Goal: Information Seeking & Learning: Learn about a topic

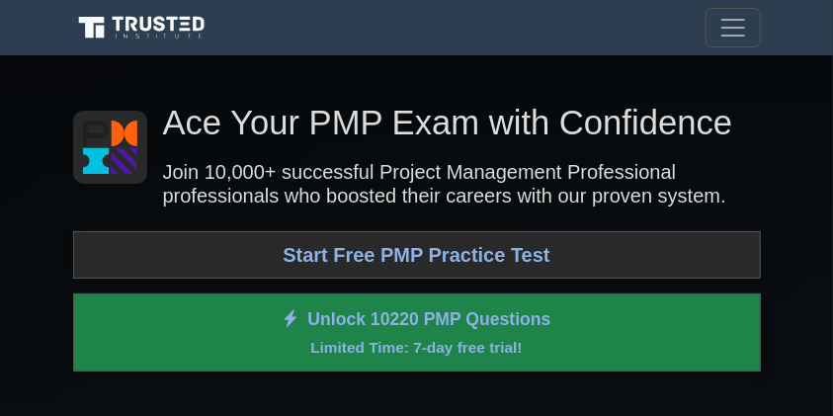
click at [383, 189] on link "Start Free PMP Practice Test" at bounding box center [417, 254] width 688 height 47
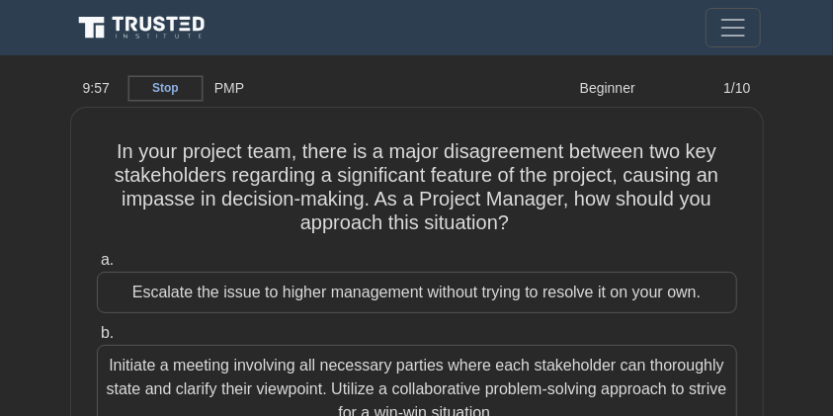
click at [181, 86] on link "Stop" at bounding box center [165, 88] width 74 height 25
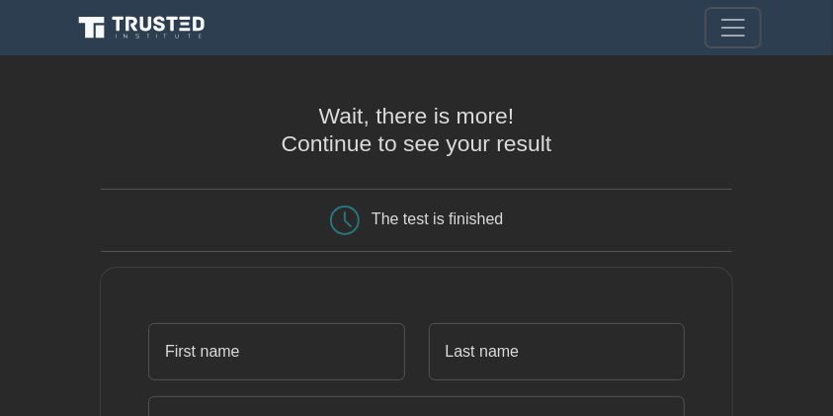
click at [739, 27] on span "Toggle navigation" at bounding box center [733, 28] width 30 height 30
click at [727, 34] on span "Toggle navigation" at bounding box center [733, 28] width 30 height 30
click at [736, 21] on span "Toggle navigation" at bounding box center [733, 28] width 30 height 30
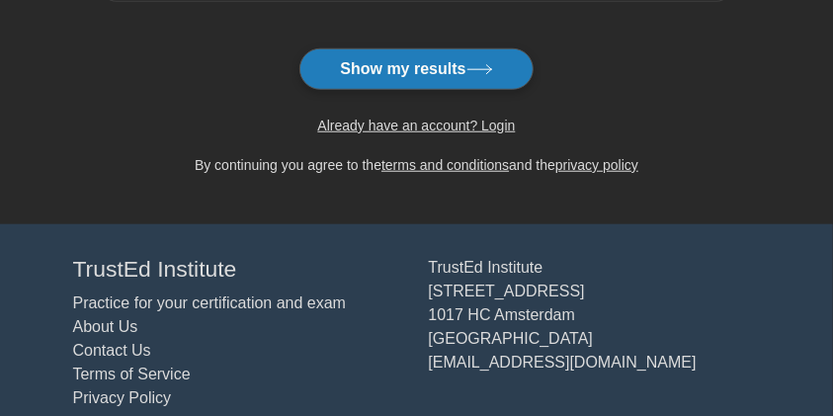
scroll to position [561, 0]
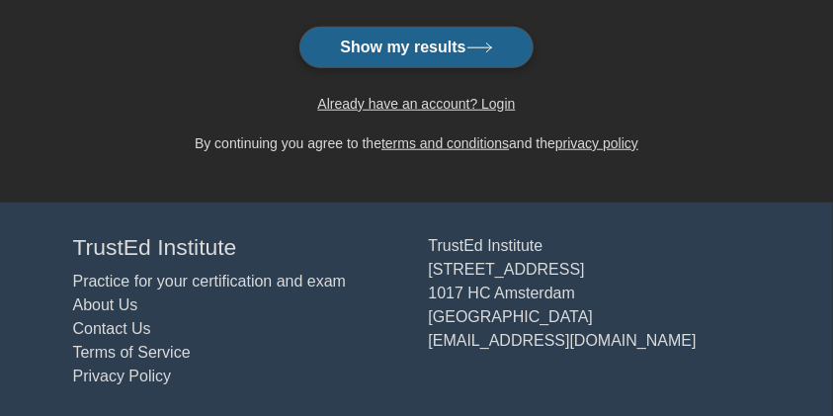
click at [412, 49] on button "Show my results" at bounding box center [415, 47] width 233 height 41
click at [416, 61] on button "Show my results" at bounding box center [415, 47] width 233 height 41
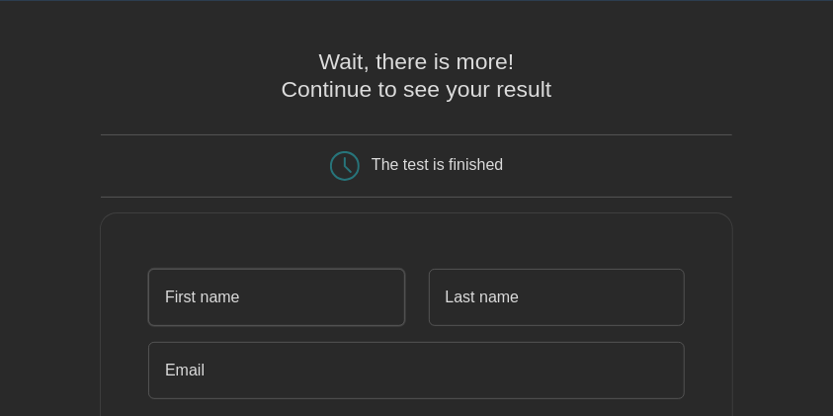
scroll to position [0, 0]
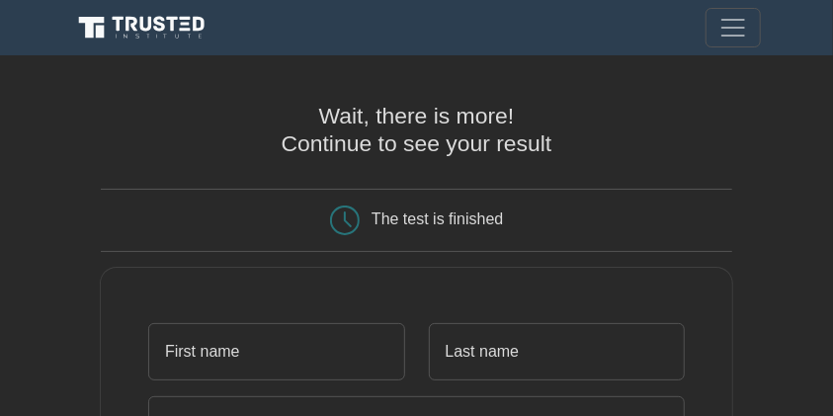
click at [176, 35] on icon at bounding box center [144, 28] width 142 height 29
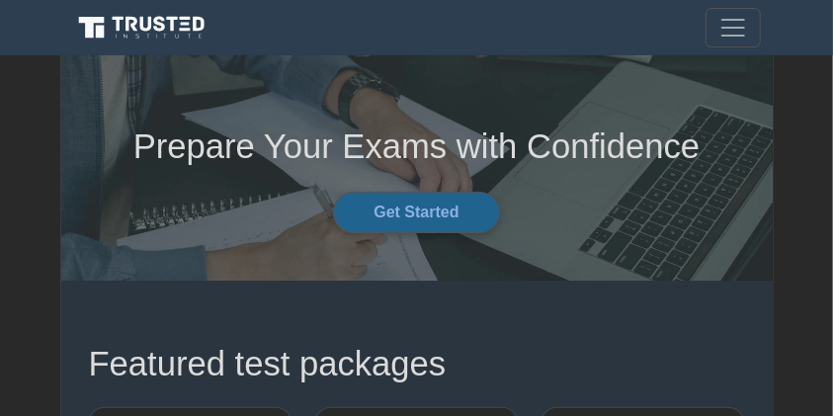
click at [431, 206] on link "Get Started" at bounding box center [416, 212] width 166 height 41
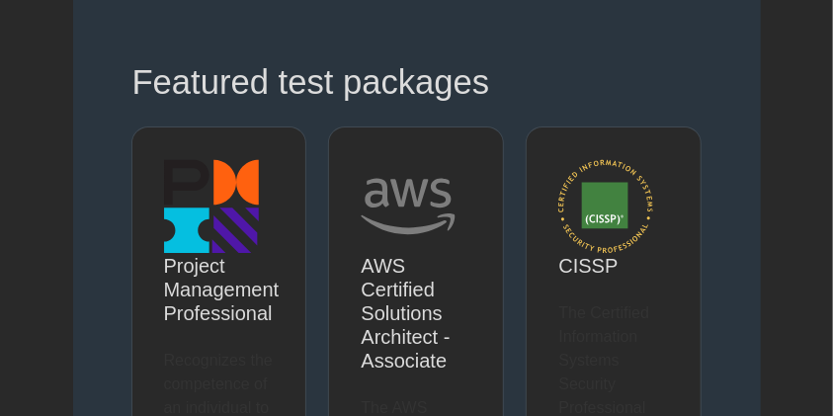
scroll to position [89, 0]
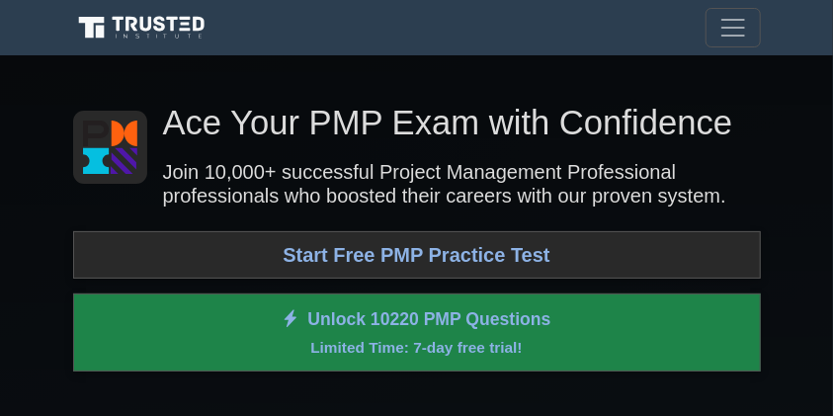
drag, startPoint x: 766, startPoint y: 25, endPoint x: 746, endPoint y: 29, distance: 20.1
click at [757, 27] on div "Register" at bounding box center [416, 28] width 711 height 40
click at [732, 31] on span "Toggle navigation" at bounding box center [733, 28] width 30 height 30
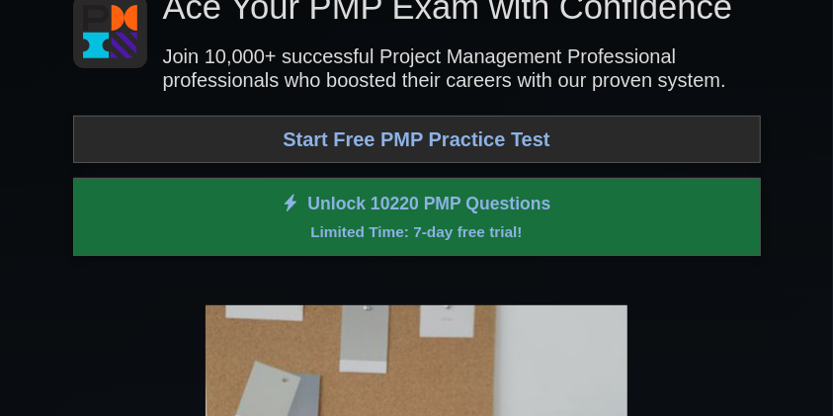
scroll to position [178, 0]
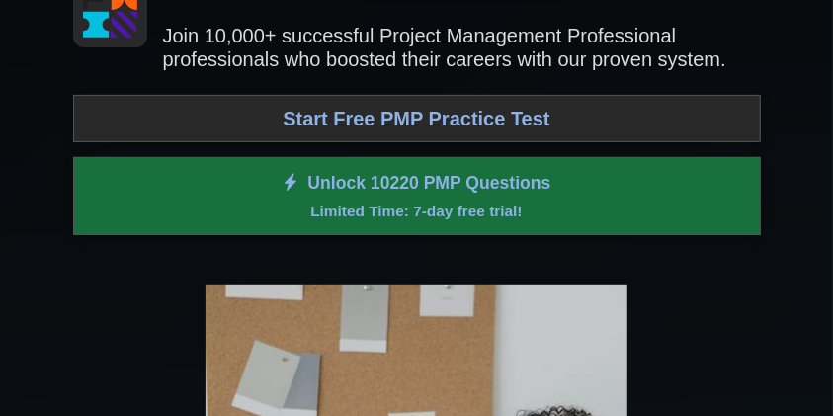
click at [405, 183] on link "Unlock 10220 PMP Questions Limited Time: 7-day free trial!" at bounding box center [417, 196] width 688 height 79
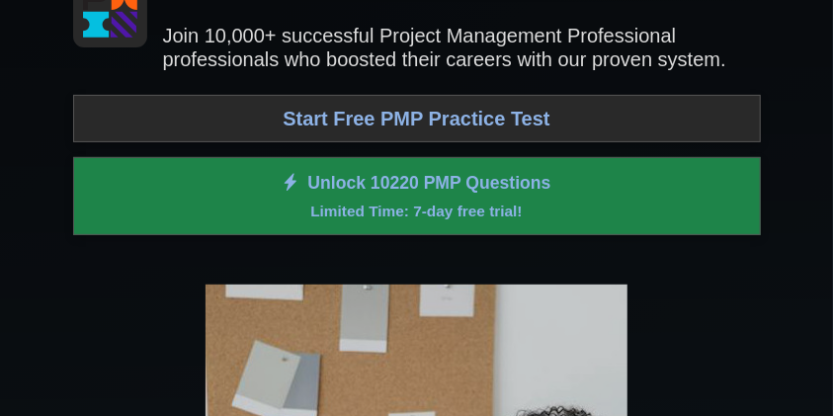
click at [484, 125] on link "Start Free PMP Practice Test" at bounding box center [417, 118] width 688 height 47
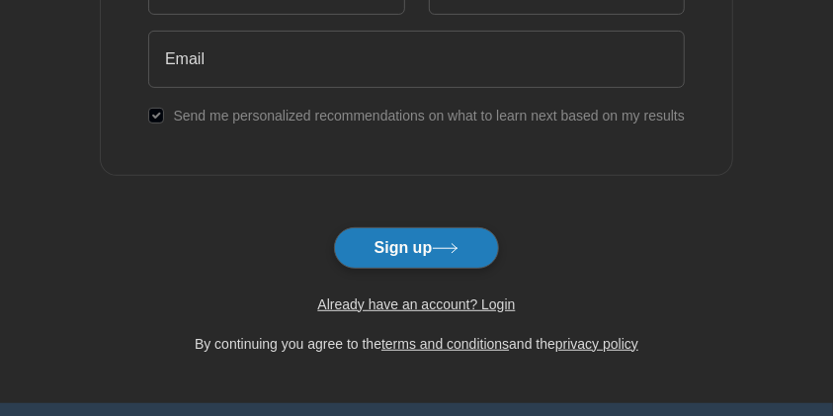
scroll to position [239, 0]
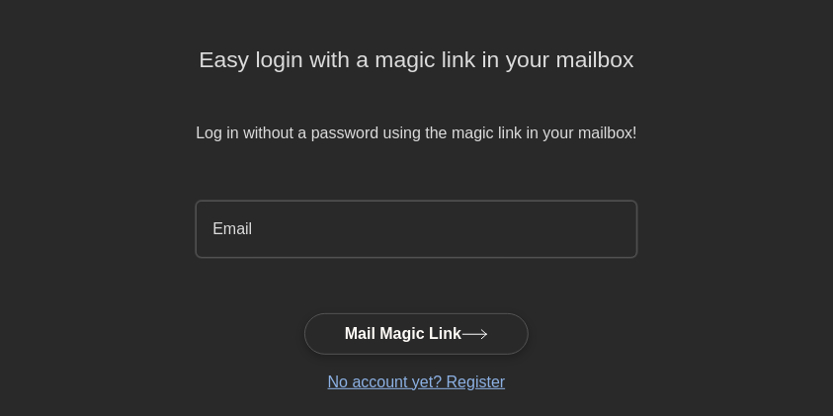
scroll to position [65, 0]
click at [336, 228] on input "email" at bounding box center [416, 228] width 441 height 57
type input "rik4869@gmail.com"
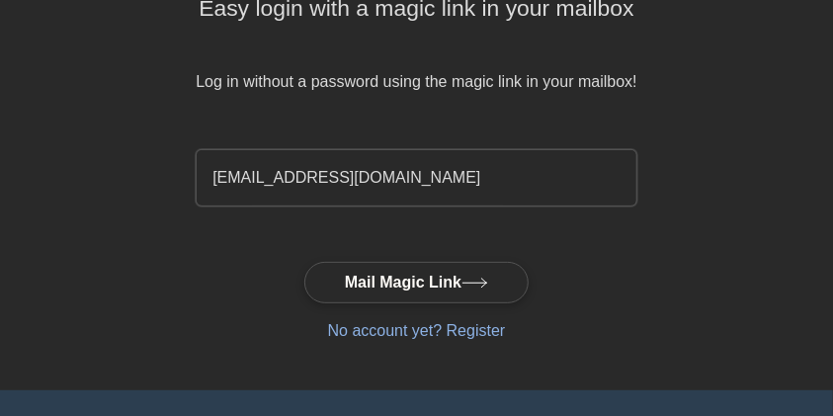
scroll to position [174, 0]
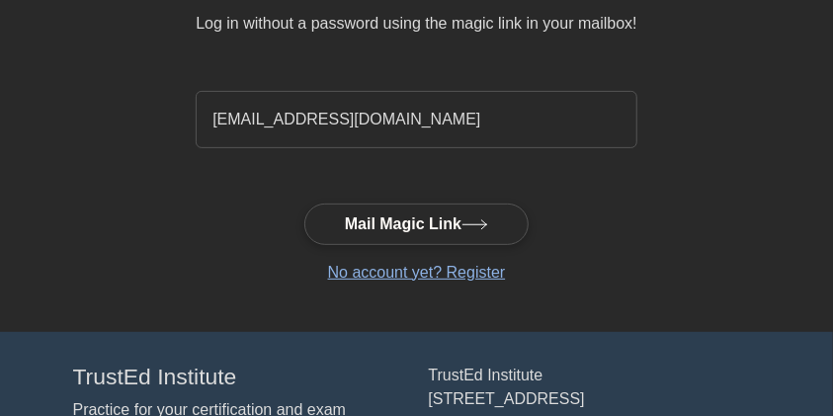
click at [402, 222] on button "Mail Magic Link" at bounding box center [416, 223] width 224 height 41
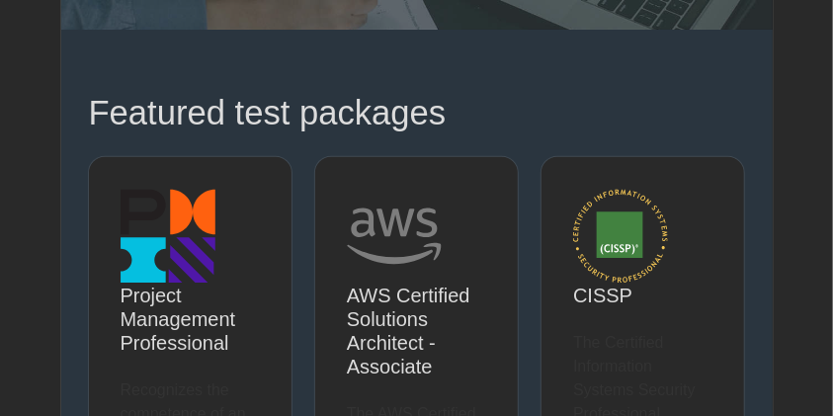
scroll to position [253, 0]
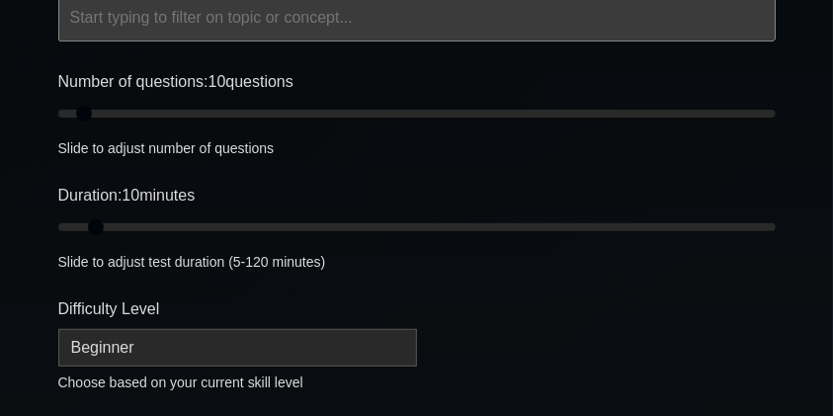
scroll to position [170, 0]
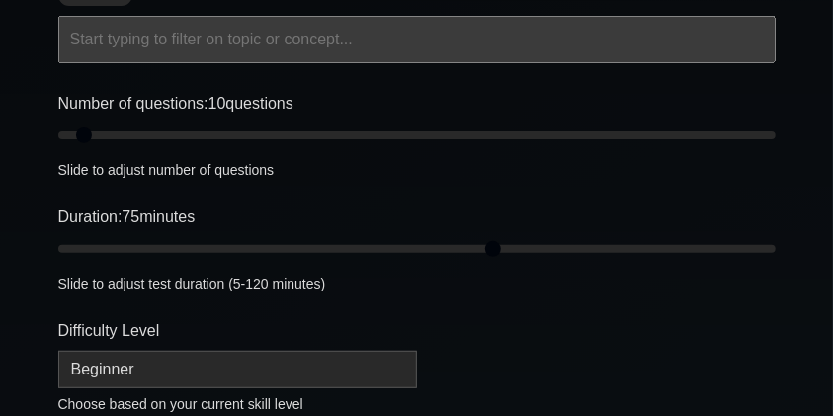
drag, startPoint x: 100, startPoint y: 249, endPoint x: 503, endPoint y: 228, distance: 403.6
type input "75"
click at [504, 237] on input "Duration: 75 minutes" at bounding box center [416, 249] width 717 height 24
drag, startPoint x: 95, startPoint y: 132, endPoint x: 250, endPoint y: 126, distance: 155.2
click at [247, 125] on input "Number of questions: 55 questions" at bounding box center [416, 135] width 717 height 24
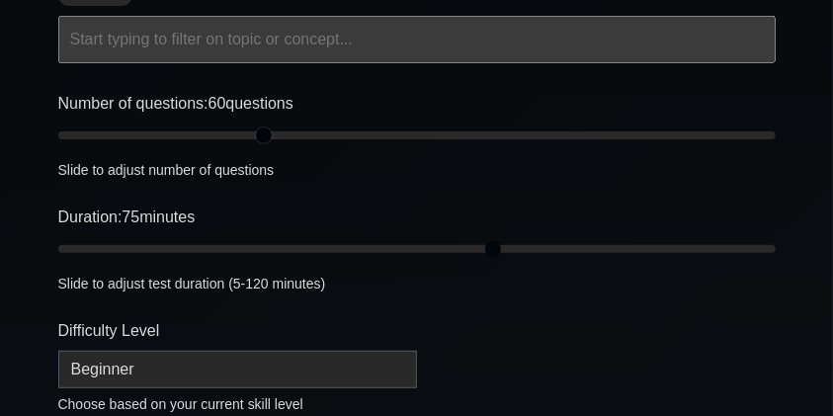
type input "60"
click at [259, 130] on input "Number of questions: 60 questions" at bounding box center [416, 135] width 717 height 24
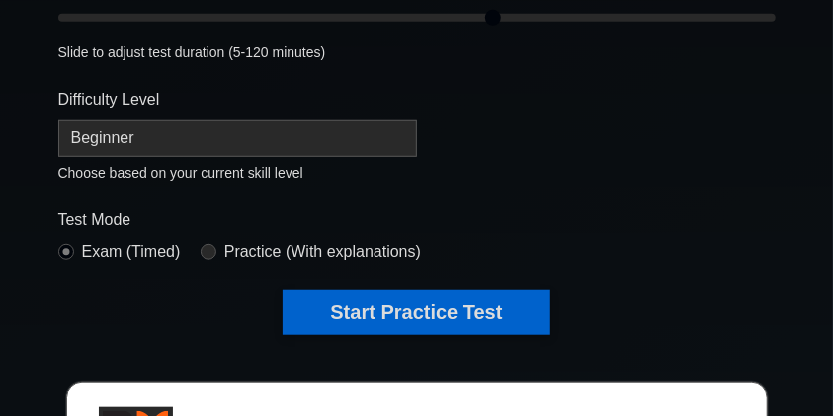
scroll to position [630, 0]
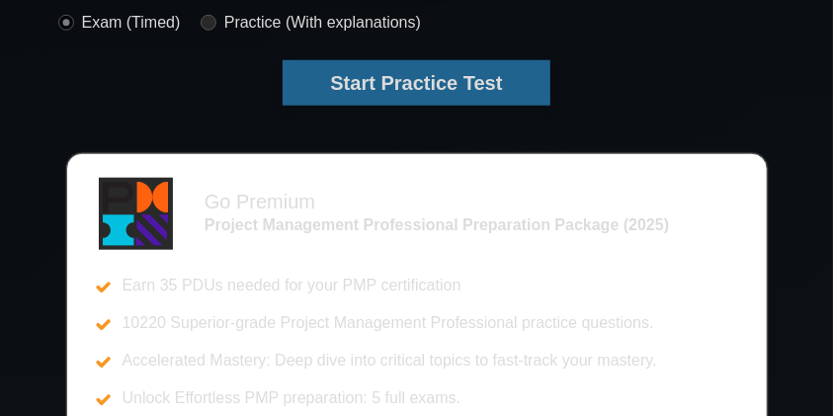
click at [394, 88] on button "Start Practice Test" at bounding box center [416, 82] width 267 height 45
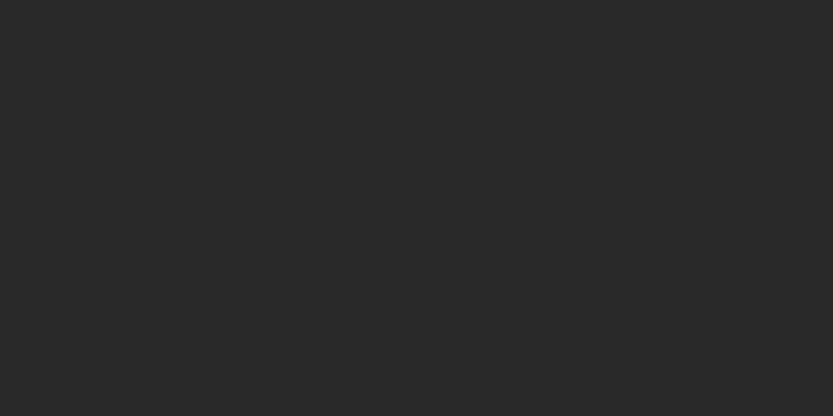
scroll to position [207, 0]
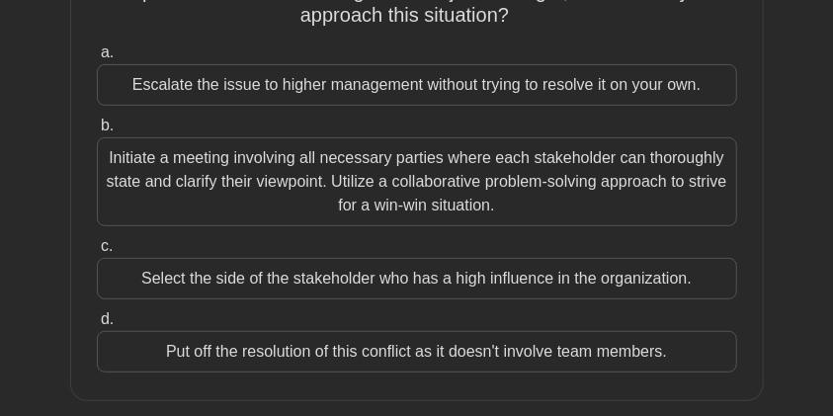
drag, startPoint x: 692, startPoint y: 344, endPoint x: 55, endPoint y: 82, distance: 688.8
click at [58, 83] on main "74:55 Stop PMP Beginner 1/60 In your project team, there is a major disagreemen…" at bounding box center [416, 350] width 833 height 1004
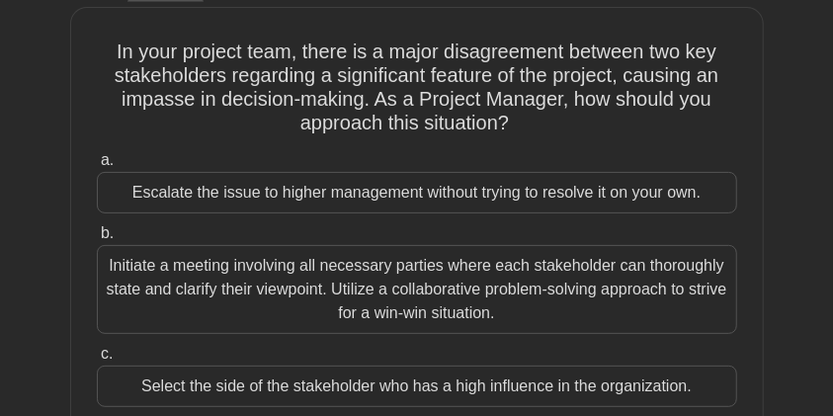
scroll to position [0, 0]
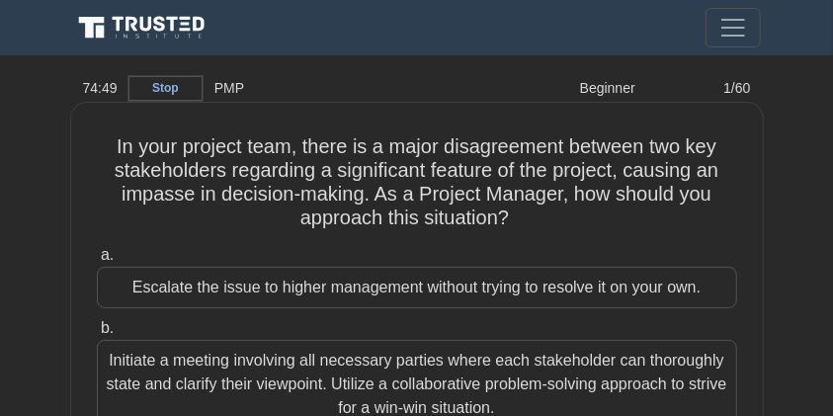
click at [110, 136] on h5 "In your project team, there is a major disagreement between two key stakeholder…" at bounding box center [417, 182] width 644 height 97
click at [95, 149] on h5 "In your project team, there is a major disagreement between two key stakeholder…" at bounding box center [417, 182] width 644 height 97
click at [218, 159] on h5 "In your project team, there is a major disagreement between two key stakeholder…" at bounding box center [417, 182] width 644 height 97
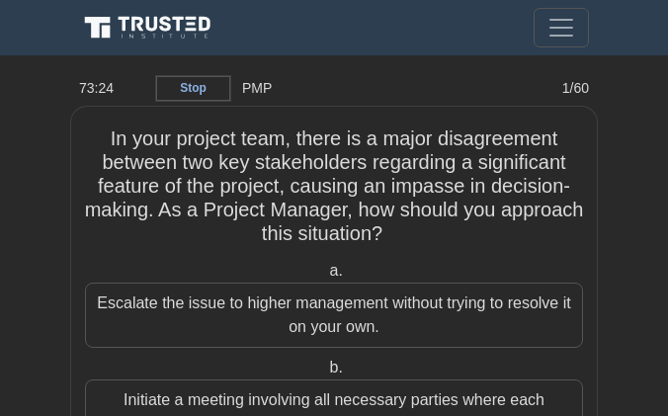
click at [215, 180] on h5 "In your project team, there is a major disagreement between two key stakeholder…" at bounding box center [334, 186] width 502 height 121
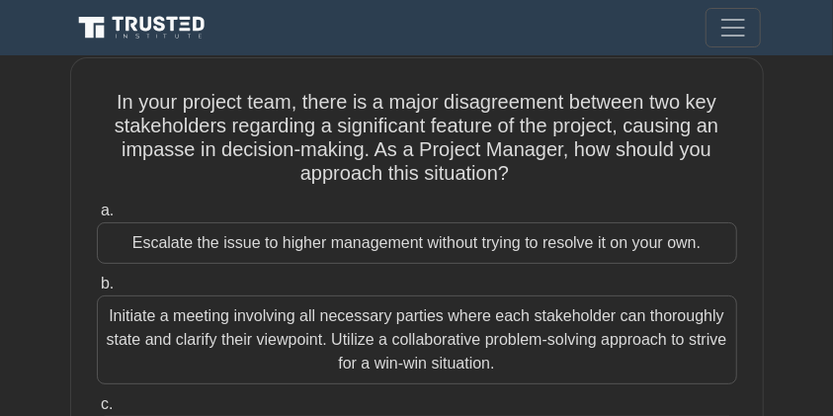
copy body "Go Premium Aziz Profile Settings Profile Settings Go Premium Aziz Profile Setti…"
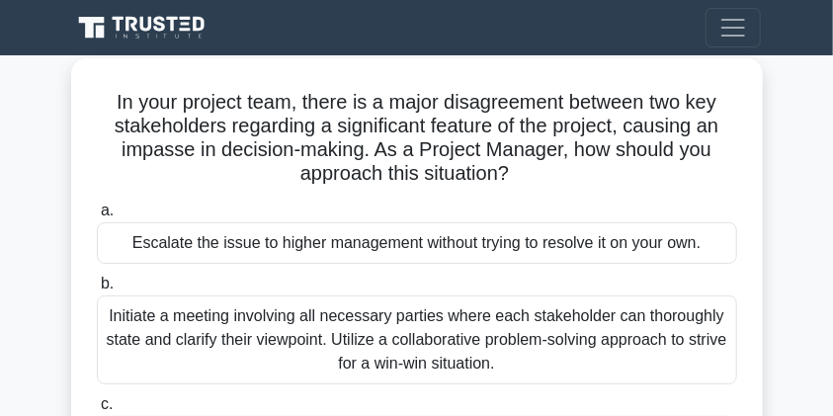
click at [588, 148] on h5 "In your project team, there is a major disagreement between two key stakeholder…" at bounding box center [417, 138] width 644 height 97
copy body "Go Premium Aziz Profile Settings Profile Settings Go Premium Aziz Profile Setti…"
click at [624, 267] on div "a. Escalate the issue to higher management without trying to resolve it on your…" at bounding box center [417, 365] width 664 height 340
click at [555, 319] on div "Initiate a meeting involving all necessary parties where each stakeholder can t…" at bounding box center [417, 339] width 640 height 89
click at [97, 290] on input "b. Initiate a meeting involving all necessary parties where each stakeholder ca…" at bounding box center [97, 284] width 0 height 13
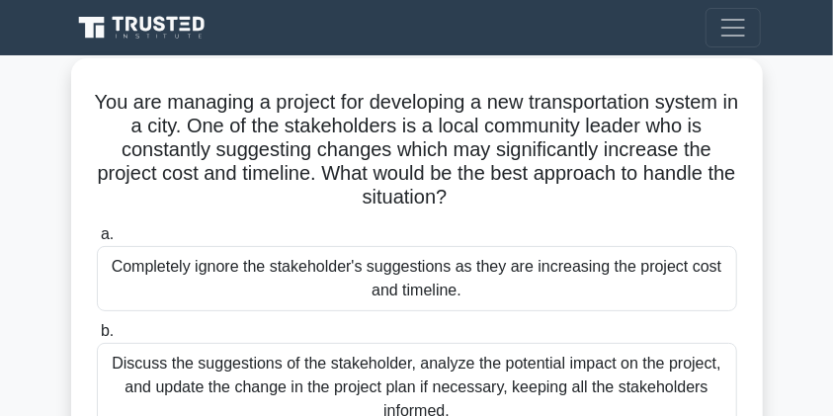
copy body "Go Premium Aziz Profile Settings Profile Settings Go Premium Aziz Profile Setti…"
click at [391, 259] on div "Completely ignore the stakeholder's suggestions as they are increasing the proj…" at bounding box center [417, 278] width 640 height 65
click at [97, 241] on input "a. Completely ignore the stakeholder's suggestions as they are increasing the p…" at bounding box center [97, 234] width 0 height 13
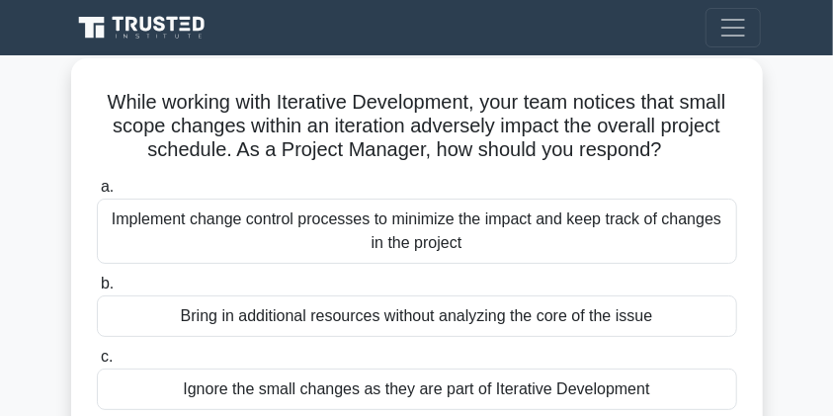
click at [339, 225] on div "Implement change control processes to minimize the impact and keep track of cha…" at bounding box center [417, 231] width 640 height 65
click at [97, 194] on input "a. Implement change control processes to minimize the impact and keep track of …" at bounding box center [97, 187] width 0 height 13
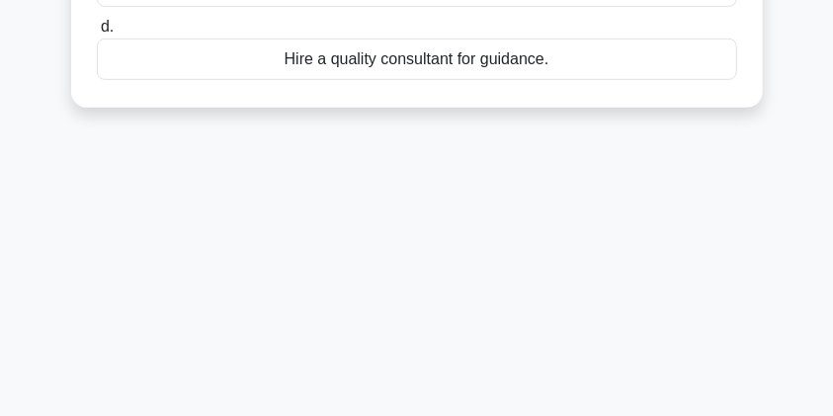
scroll to position [85, 0]
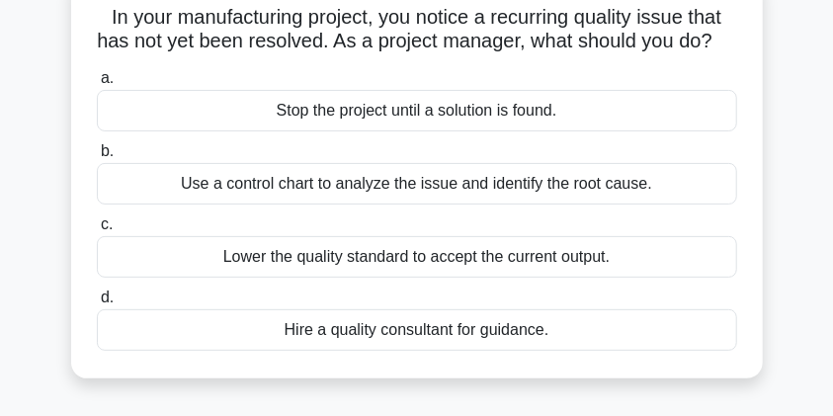
click at [333, 310] on div "Hire a quality consultant for guidance." at bounding box center [417, 329] width 640 height 41
click at [97, 304] on input "d. Hire a quality consultant for guidance." at bounding box center [97, 297] width 0 height 13
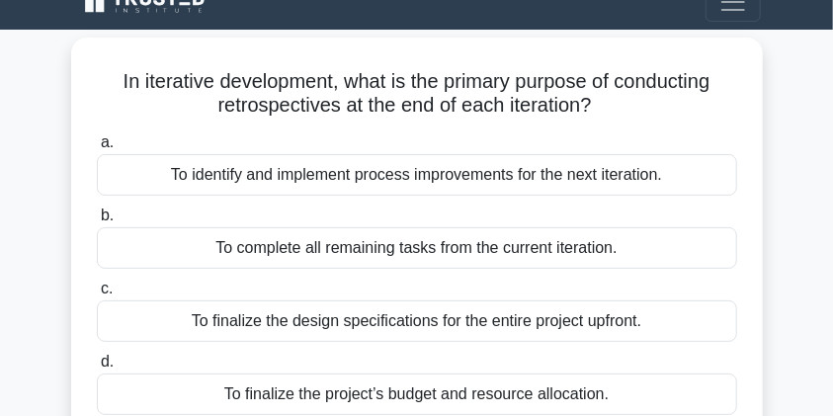
scroll to position [0, 0]
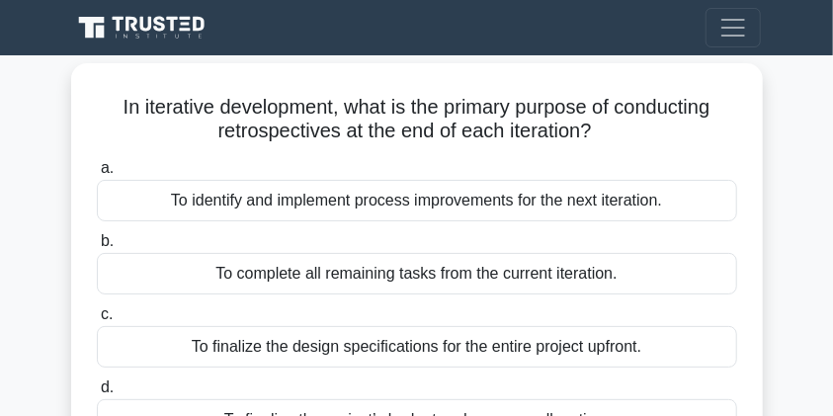
copy body "Go Premium Aziz Profile Settings Profile Settings Go Premium Aziz Profile Setti…"
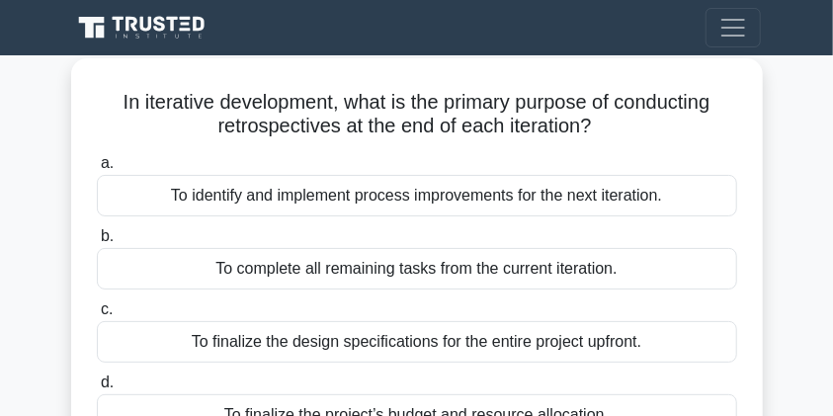
click at [357, 266] on div "To complete all remaining tasks from the current iteration." at bounding box center [417, 268] width 640 height 41
click at [97, 243] on input "b. To complete all remaining tasks from the current iteration." at bounding box center [97, 236] width 0 height 13
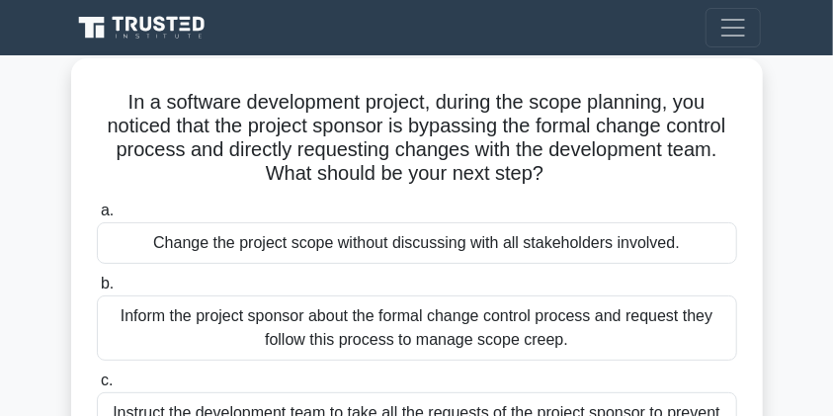
click at [248, 322] on div "Inform the project sponsor about the formal change control process and request …" at bounding box center [417, 327] width 640 height 65
click at [97, 290] on input "b. Inform the project sponsor about the formal change control process and reque…" at bounding box center [97, 284] width 0 height 13
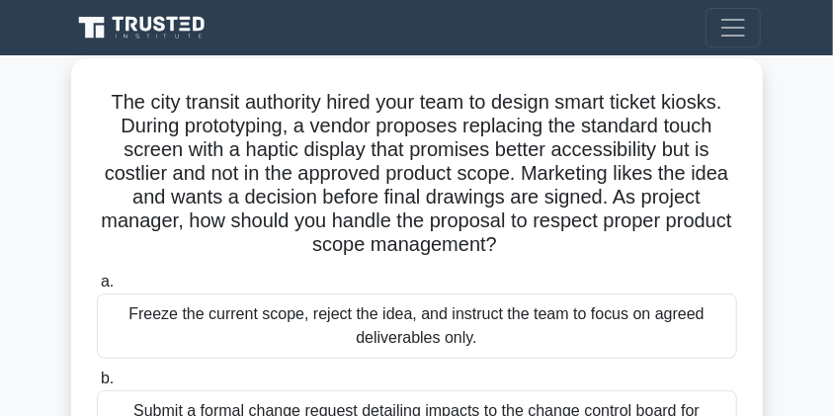
click at [322, 304] on div "Freeze the current scope, reject the idea, and instruct the team to focus on ag…" at bounding box center [417, 325] width 640 height 65
click at [97, 288] on input "a. Freeze the current scope, reject the idea, and instruct the team to focus on…" at bounding box center [97, 282] width 0 height 13
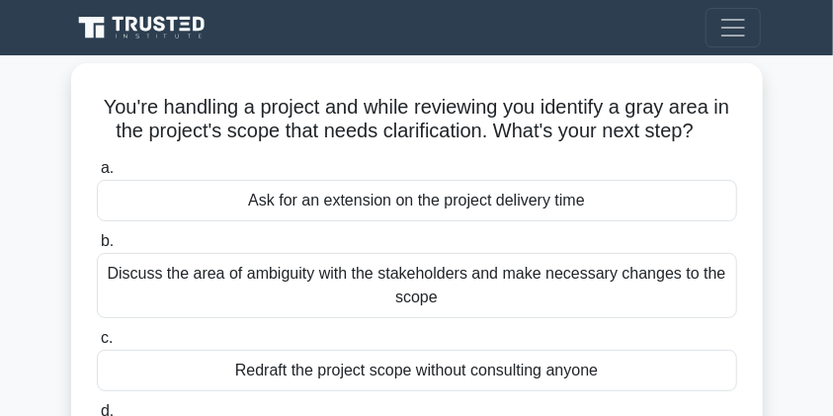
copy body "Go Premium Aziz Profile Settings Profile Settings Go Premium Aziz Profile Setti…"
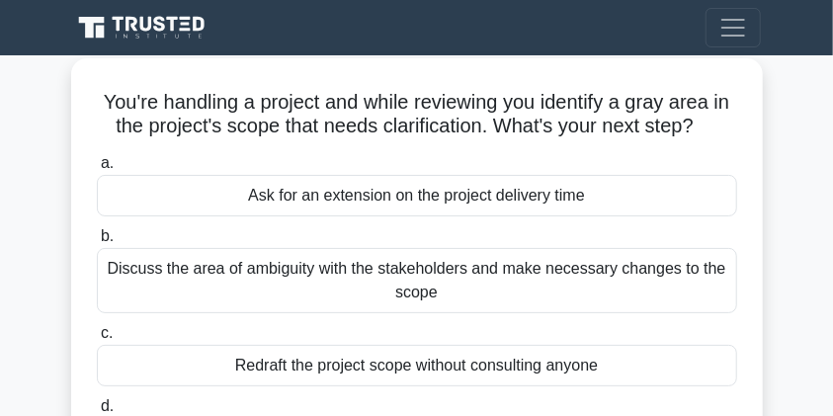
click at [348, 285] on div "Discuss the area of ambiguity with the stakeholders and make necessary changes …" at bounding box center [417, 280] width 640 height 65
click at [97, 243] on input "b. Discuss the area of ambiguity with the stakeholders and make necessary chang…" at bounding box center [97, 236] width 0 height 13
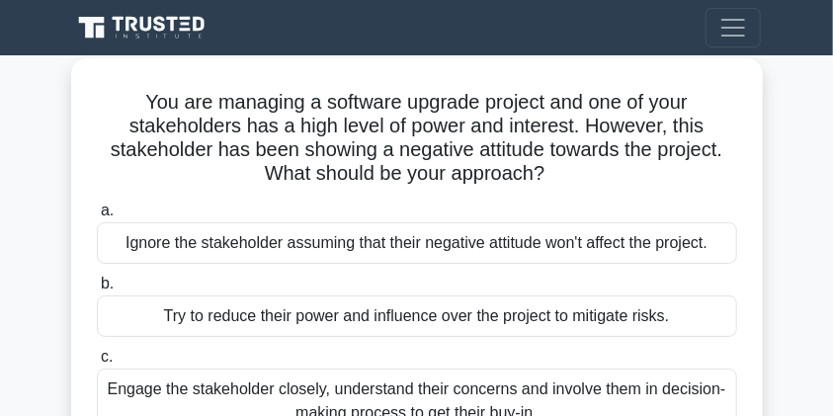
click at [319, 238] on div "Ignore the stakeholder assuming that their negative attitude won't affect the p…" at bounding box center [417, 242] width 640 height 41
click at [97, 217] on input "a. Ignore the stakeholder assuming that their negative attitude won't affect th…" at bounding box center [97, 210] width 0 height 13
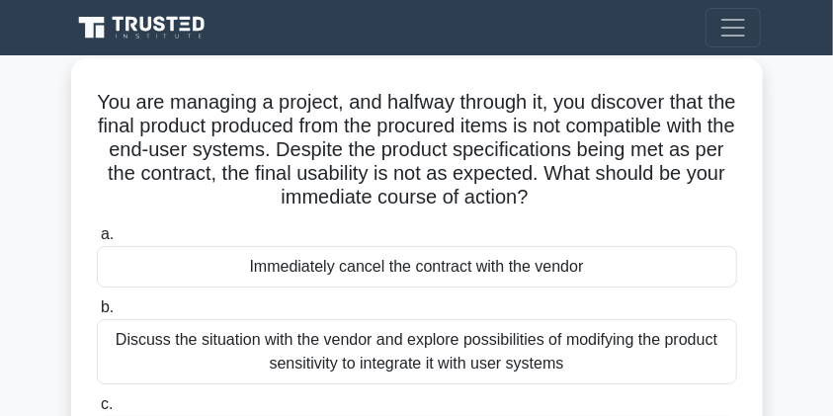
copy body "Go Premium Aziz Profile Settings Profile Settings Go Premium Aziz Profile Setti…"
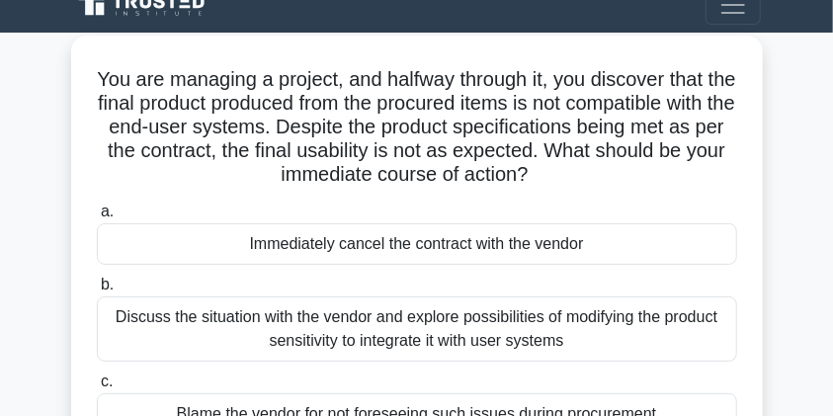
click at [304, 329] on div "Discuss the situation with the vendor and explore possibilities of modifying th…" at bounding box center [417, 328] width 640 height 65
click at [97, 291] on input "b. Discuss the situation with the vendor and explore possibilities of modifying…" at bounding box center [97, 285] width 0 height 13
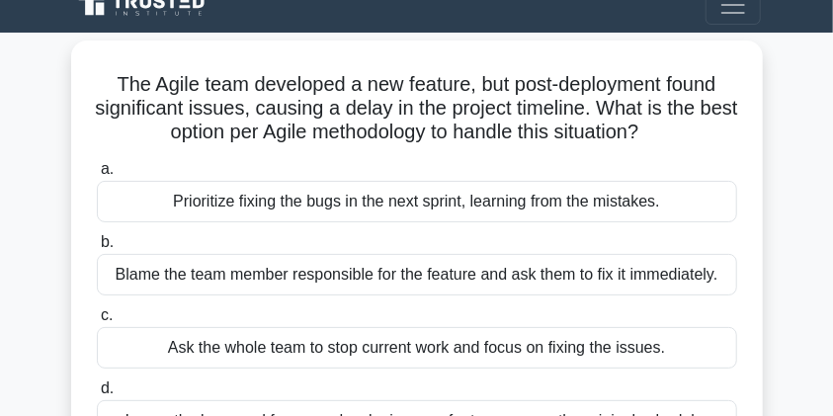
scroll to position [0, 0]
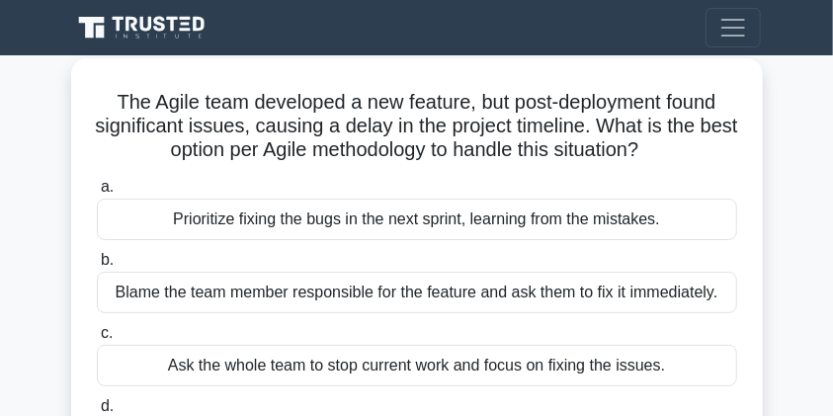
click at [311, 367] on div "Ask the whole team to stop current work and focus on fixing the issues." at bounding box center [417, 365] width 640 height 41
click at [97, 340] on input "c. Ask the whole team to stop current work and focus on fixing the issues." at bounding box center [97, 333] width 0 height 13
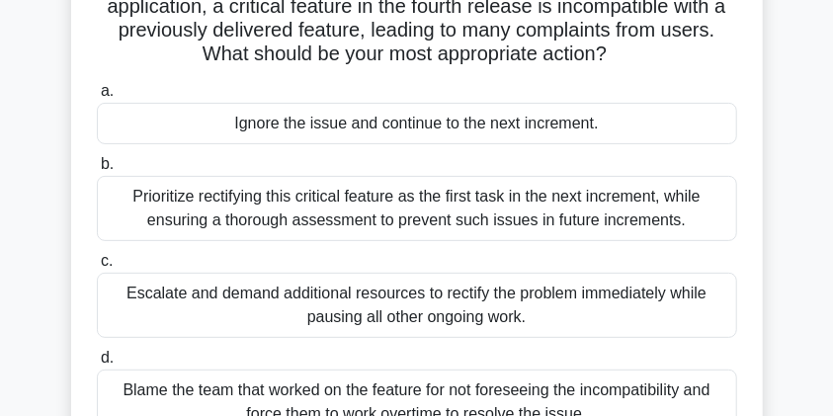
scroll to position [391, 0]
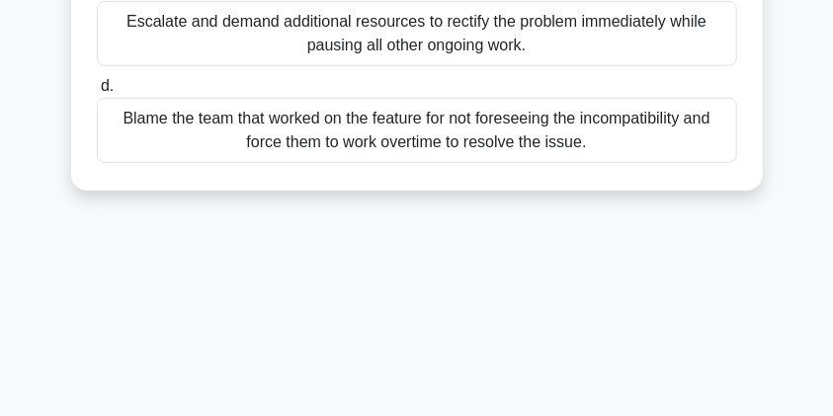
click at [298, 131] on div "Blame the team that worked on the feature for not foreseeing the incompatibilit…" at bounding box center [417, 130] width 640 height 65
click at [97, 93] on input "d. Blame the team that worked on the feature for not foreseeing the incompatibi…" at bounding box center [97, 86] width 0 height 13
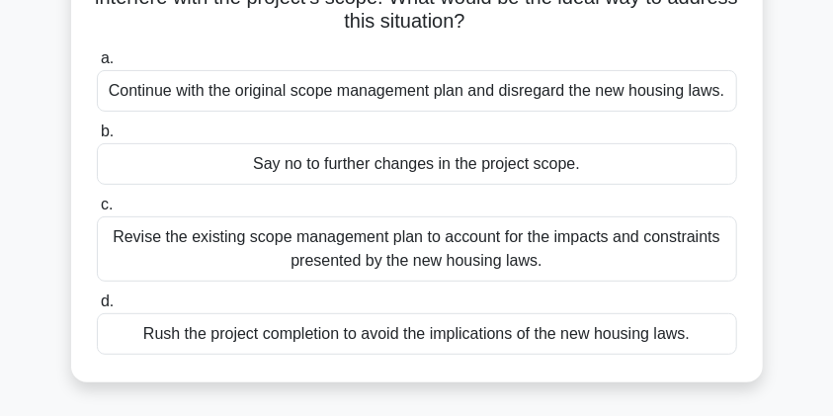
scroll to position [210, 0]
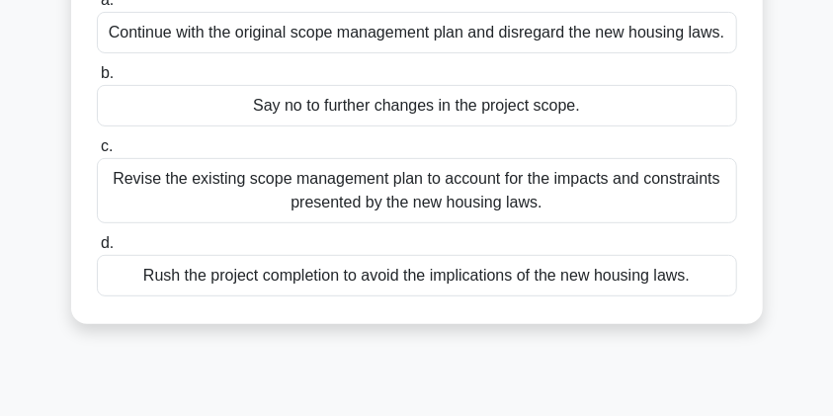
click at [285, 180] on div "Revise the existing scope management plan to account for the impacts and constr…" at bounding box center [417, 190] width 640 height 65
click at [97, 153] on input "c. Revise the existing scope management plan to account for the impacts and con…" at bounding box center [97, 146] width 0 height 13
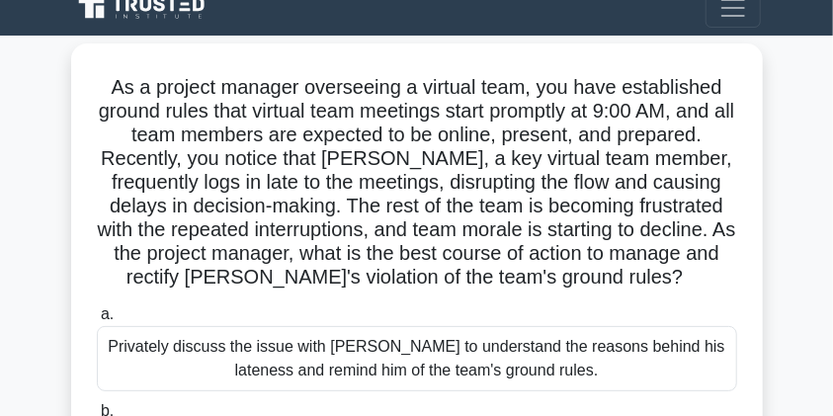
scroll to position [0, 0]
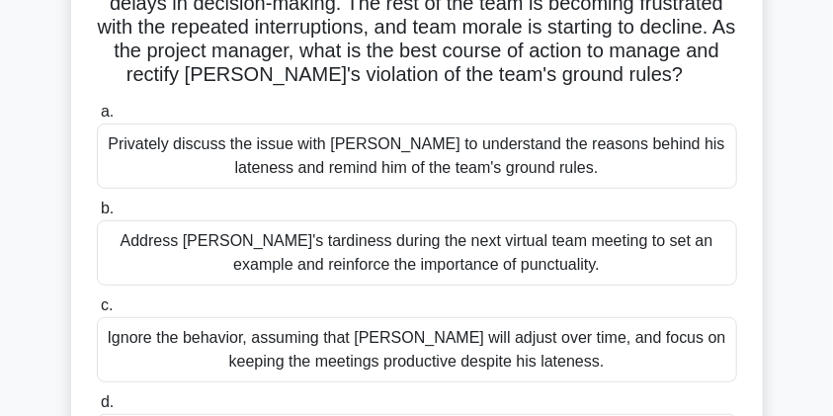
click at [280, 266] on div "Address Tom's tardiness during the next virtual team meeting to set an example …" at bounding box center [417, 252] width 640 height 65
click at [97, 215] on input "b. Address Tom's tardiness during the next virtual team meeting to set an examp…" at bounding box center [97, 208] width 0 height 13
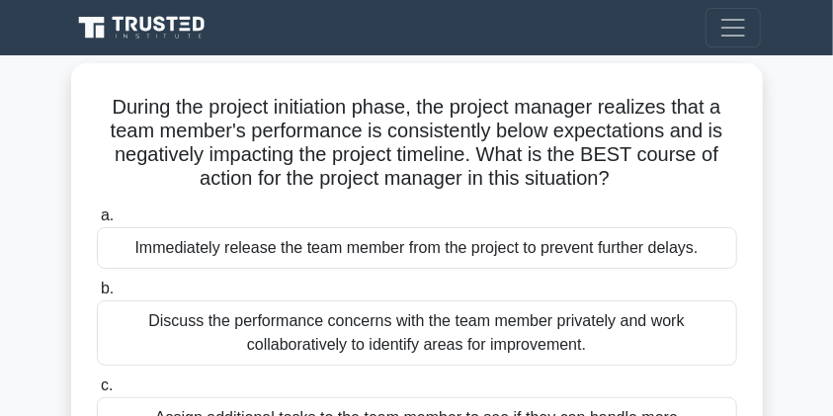
copy body "Go Premium Aziz Profile Settings Profile Settings Go Premium Aziz Profile Setti…"
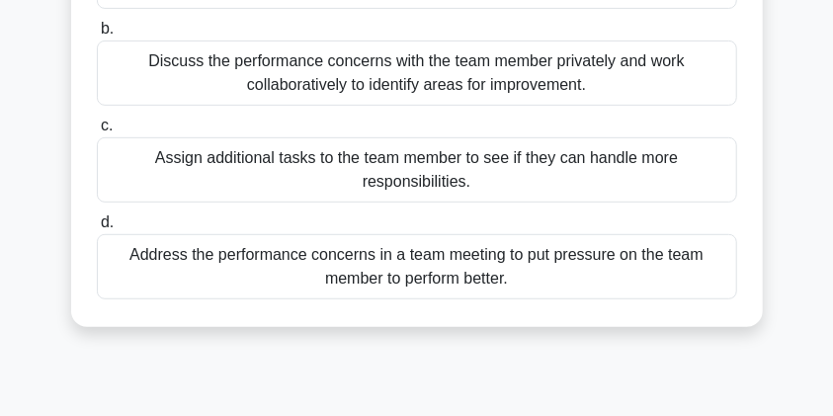
click at [283, 246] on div "Address the performance concerns in a team meeting to put pressure on the team …" at bounding box center [417, 266] width 640 height 65
click at [97, 229] on input "d. Address the performance concerns in a team meeting to put pressure on the te…" at bounding box center [97, 222] width 0 height 13
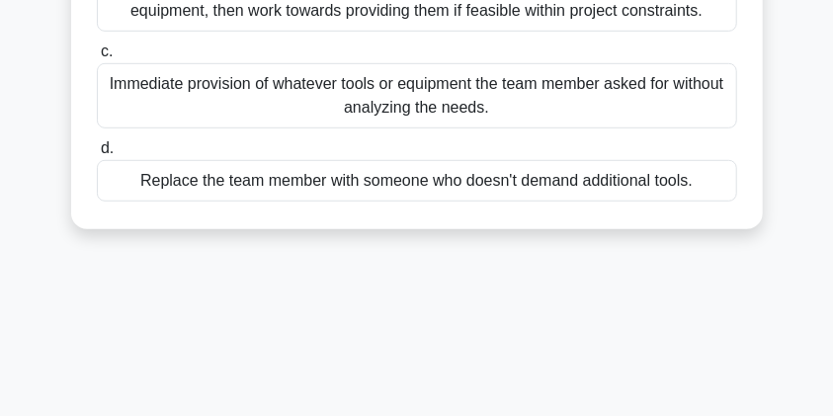
scroll to position [302, 0]
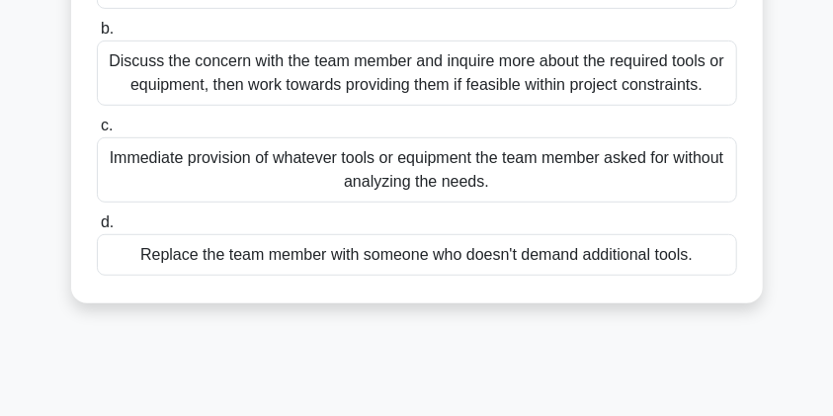
click at [303, 85] on div "Discuss the concern with the team member and inquire more about the required to…" at bounding box center [417, 72] width 640 height 65
click at [97, 36] on input "b. Discuss the concern with the team member and inquire more about the required…" at bounding box center [97, 29] width 0 height 13
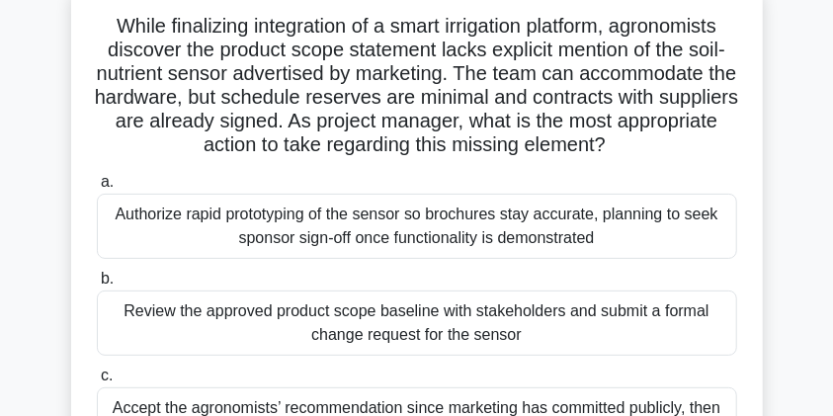
scroll to position [0, 0]
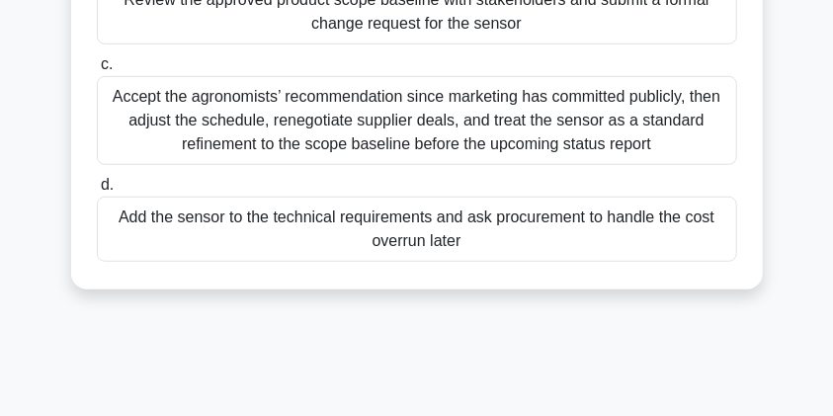
click at [285, 209] on div "Add the sensor to the technical requirements and ask procurement to handle the …" at bounding box center [417, 229] width 640 height 65
click at [97, 192] on input "d. Add the sensor to the technical requirements and ask procurement to handle t…" at bounding box center [97, 185] width 0 height 13
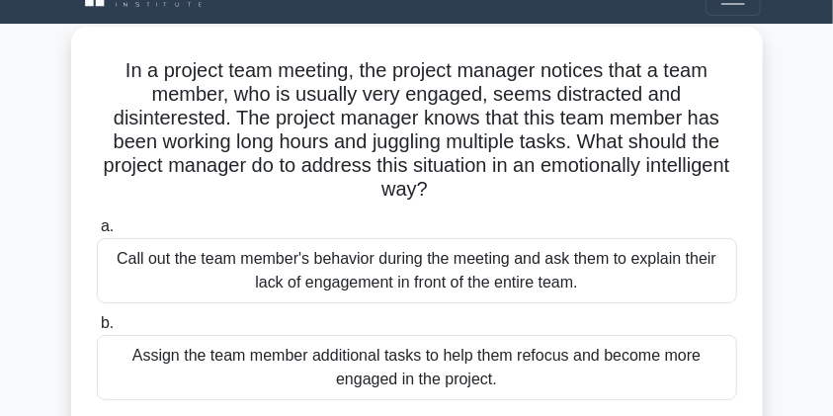
scroll to position [140, 0]
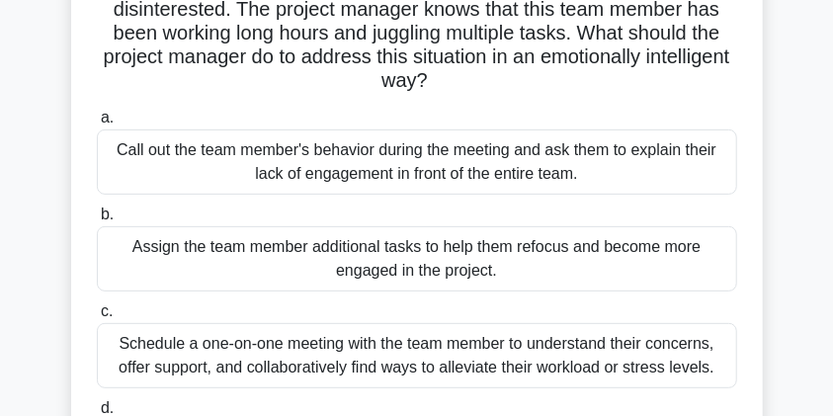
click at [348, 259] on div "Assign the team member additional tasks to help them refocus and become more en…" at bounding box center [417, 258] width 640 height 65
click at [97, 221] on input "b. Assign the team member additional tasks to help them refocus and become more…" at bounding box center [97, 214] width 0 height 13
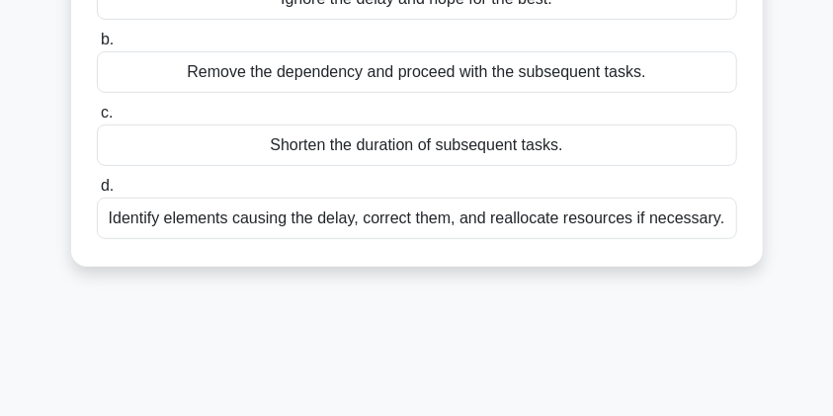
scroll to position [122, 0]
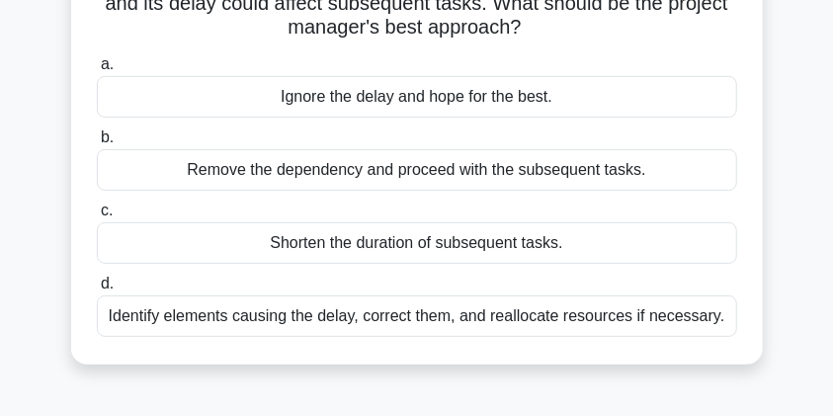
click at [329, 237] on div "Shorten the duration of subsequent tasks." at bounding box center [417, 242] width 640 height 41
click at [97, 217] on input "c. Shorten the duration of subsequent tasks." at bounding box center [97, 210] width 0 height 13
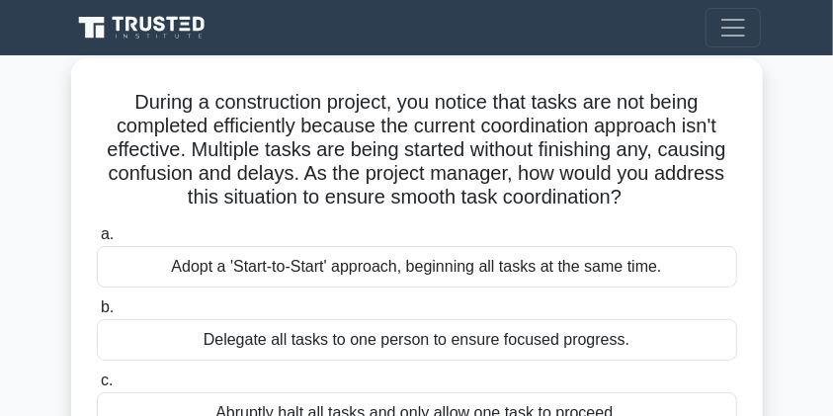
scroll to position [0, 0]
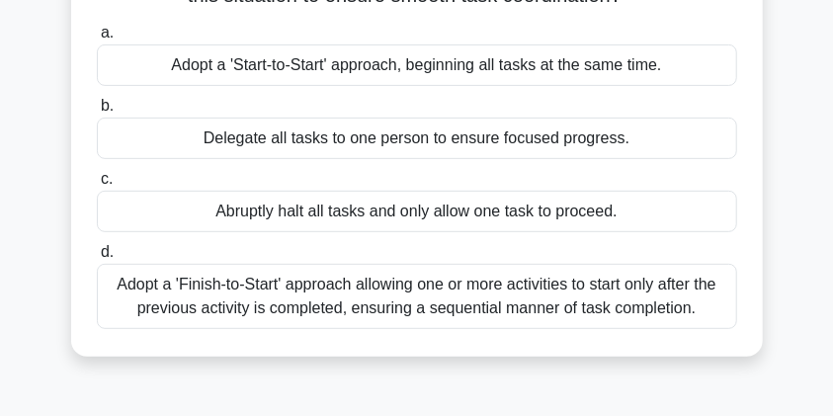
click at [327, 206] on div "Abruptly halt all tasks and only allow one task to proceed." at bounding box center [417, 211] width 640 height 41
click at [97, 186] on input "c. Abruptly halt all tasks and only allow one task to proceed." at bounding box center [97, 179] width 0 height 13
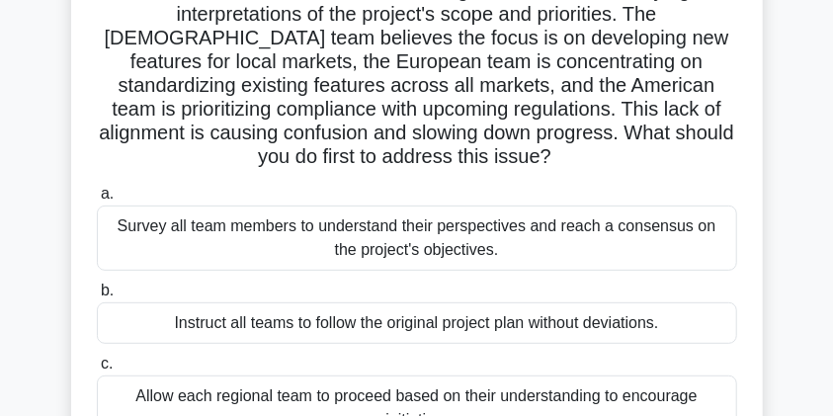
scroll to position [16, 0]
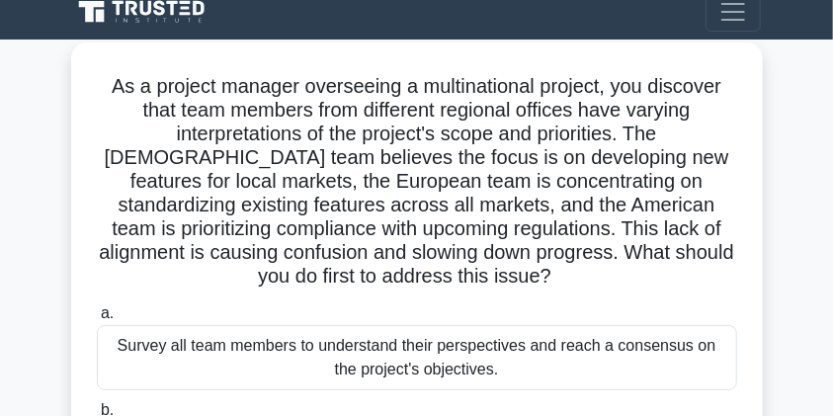
copy body "Go Premium Aziz Profile Settings Profile Settings Go Premium Aziz Profile Setti…"
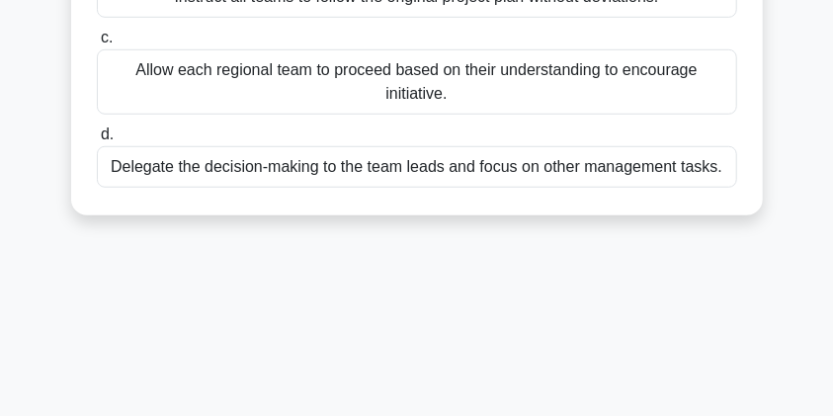
click at [386, 78] on div "Allow each regional team to proceed based on their understanding to encourage i…" at bounding box center [417, 81] width 640 height 65
click at [97, 44] on input "c. Allow each regional team to proceed based on their understanding to encourag…" at bounding box center [97, 38] width 0 height 13
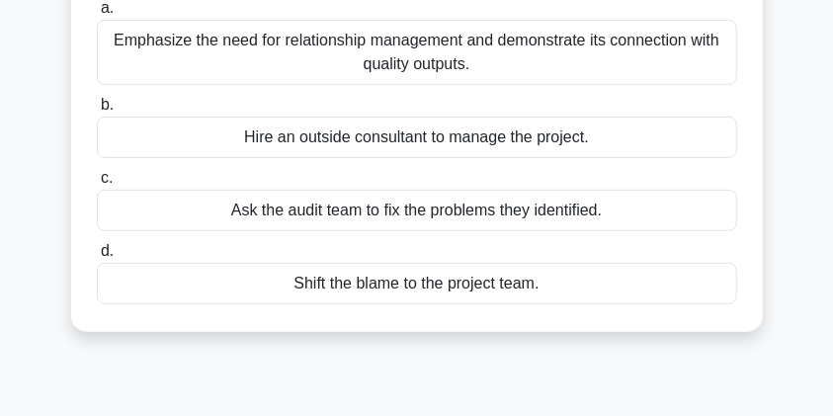
scroll to position [40, 0]
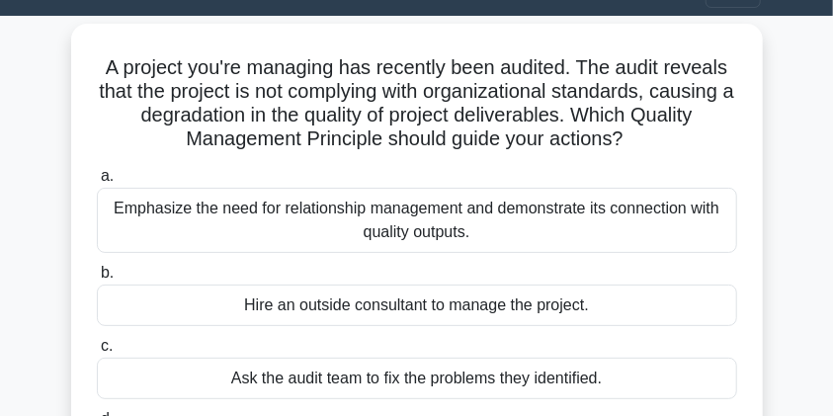
copy body "Go Premium Aziz Profile Settings Profile Settings Go Premium Aziz Profile Setti…"
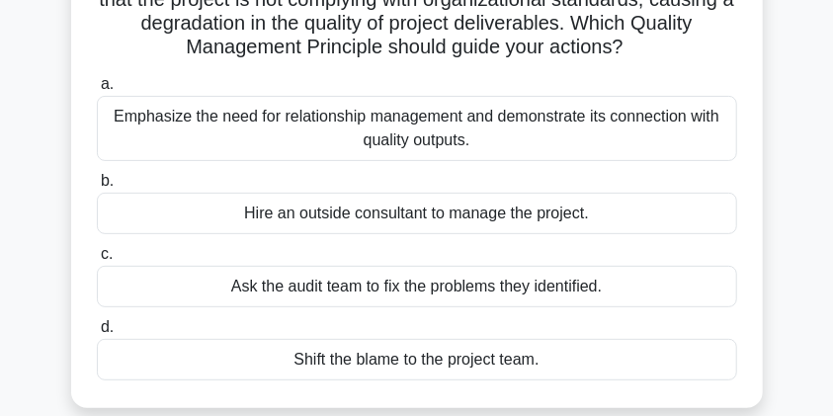
click at [387, 271] on div "Ask the audit team to fix the problems they identified." at bounding box center [417, 286] width 640 height 41
click at [97, 261] on input "c. Ask the audit team to fix the problems they identified." at bounding box center [97, 254] width 0 height 13
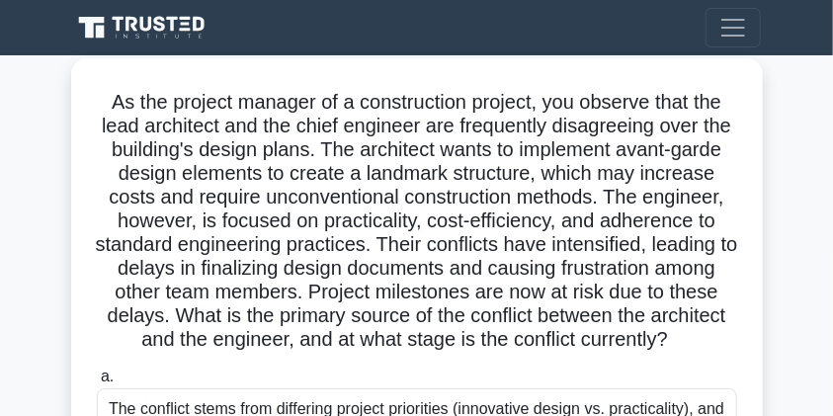
copy body "Go Premium Aziz Profile Settings Profile Settings Go Premium Aziz Profile Setti…"
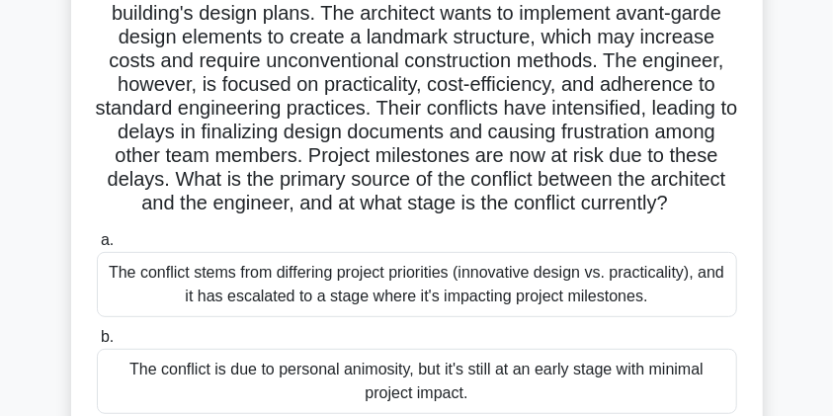
scroll to position [272, 0]
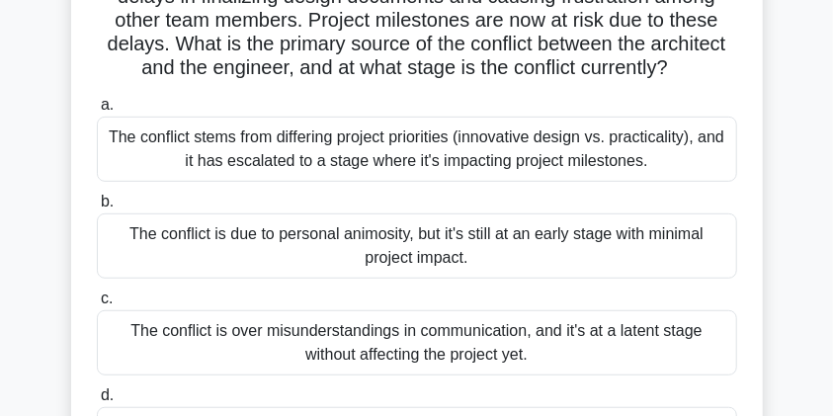
click at [327, 341] on div "The conflict is over misunderstandings in communication, and it's at a latent s…" at bounding box center [417, 342] width 640 height 65
click at [97, 305] on input "c. The conflict is over misunderstandings in communication, and it's at a laten…" at bounding box center [97, 298] width 0 height 13
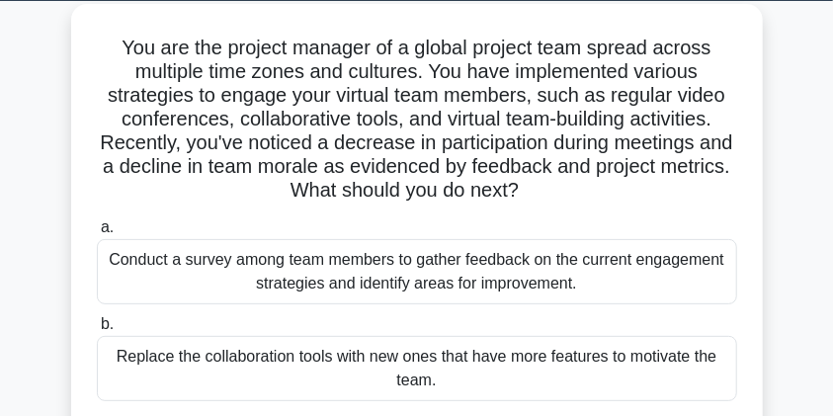
scroll to position [0, 0]
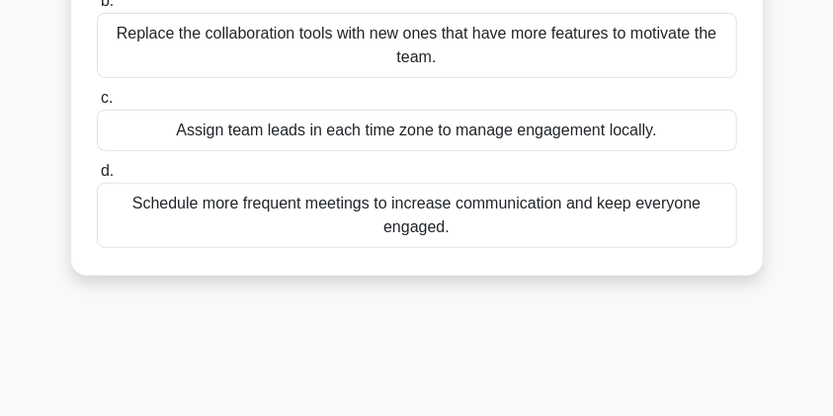
click at [374, 219] on div "Schedule more frequent meetings to increase communication and keep everyone eng…" at bounding box center [417, 215] width 640 height 65
click at [97, 178] on input "d. Schedule more frequent meetings to increase communication and keep everyone …" at bounding box center [97, 171] width 0 height 13
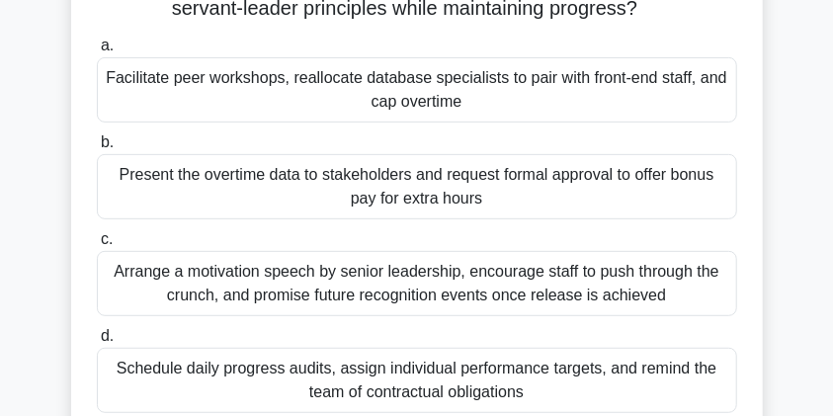
click at [426, 116] on div "Facilitate peer workshops, reallocate database specialists to pair with front-e…" at bounding box center [417, 89] width 640 height 65
click at [97, 52] on input "a. Facilitate peer workshops, reallocate database specialists to pair with fron…" at bounding box center [97, 46] width 0 height 13
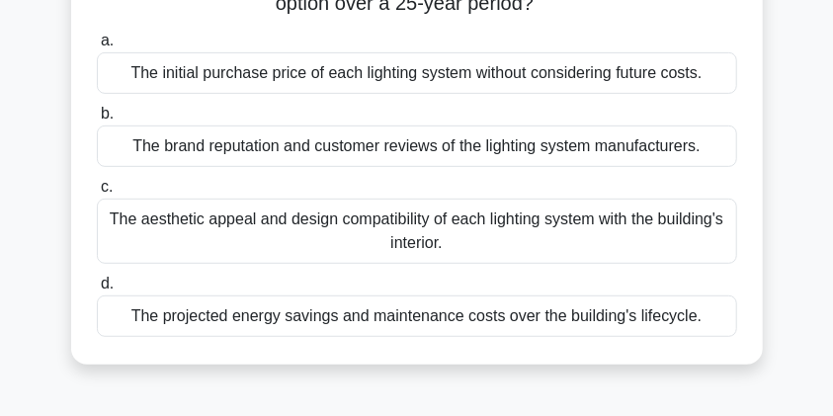
scroll to position [202, 0]
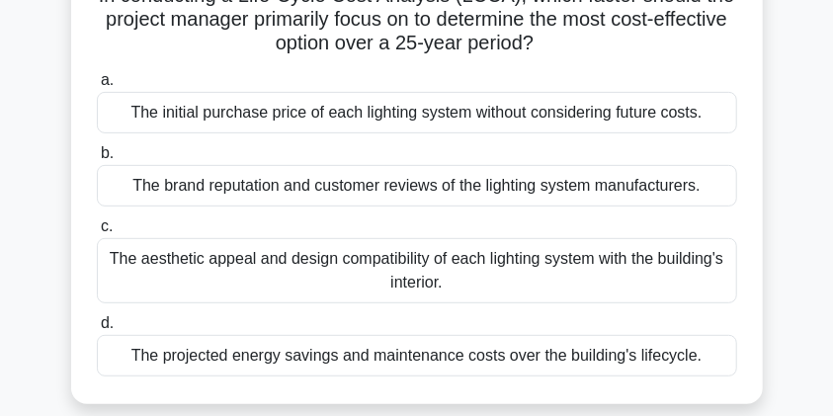
click at [329, 352] on div "The projected energy savings and maintenance costs over the building's lifecycl…" at bounding box center [417, 355] width 640 height 41
click at [97, 330] on input "d. The projected energy savings and maintenance costs over the building's lifec…" at bounding box center [97, 323] width 0 height 13
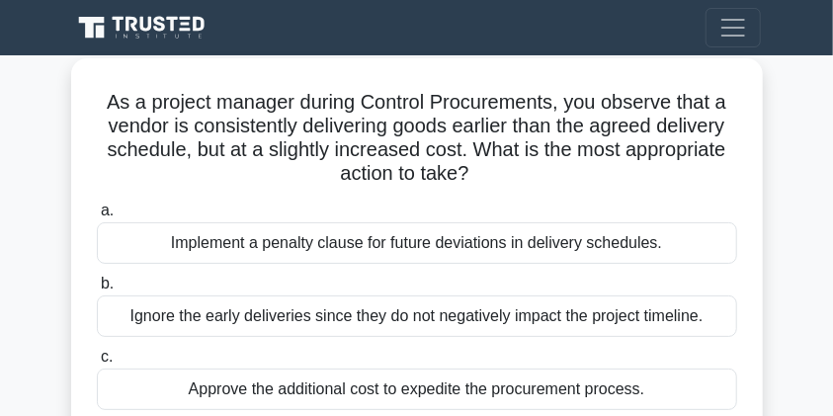
scroll to position [374, 0]
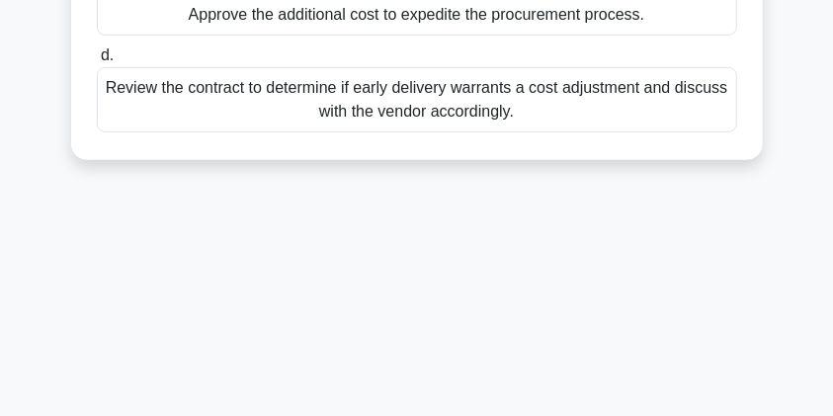
click at [398, 12] on div "Approve the additional cost to expedite the procurement process." at bounding box center [417, 14] width 640 height 41
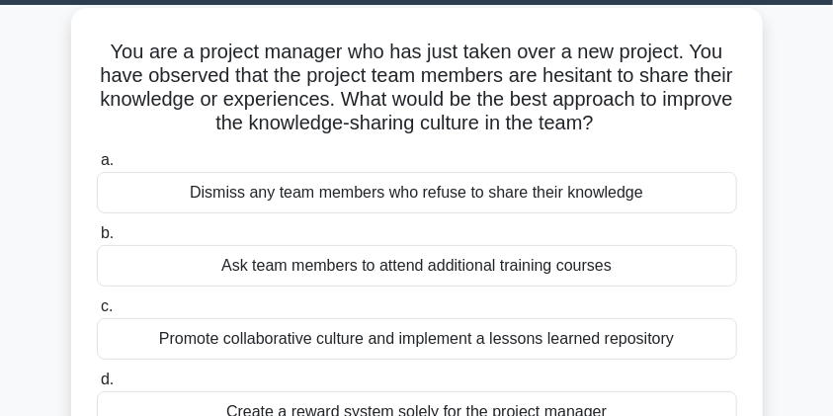
scroll to position [110, 0]
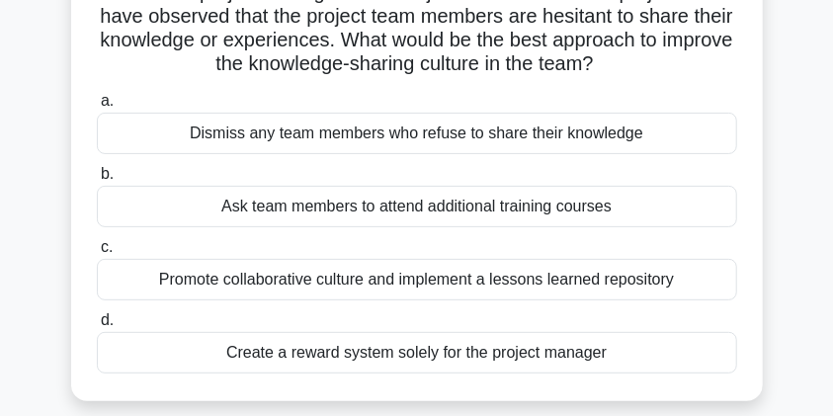
click at [354, 264] on div "Promote collaborative culture and implement a lessons learned repository" at bounding box center [417, 279] width 640 height 41
click at [97, 254] on input "c. Promote collaborative culture and implement a lessons learned repository" at bounding box center [97, 247] width 0 height 13
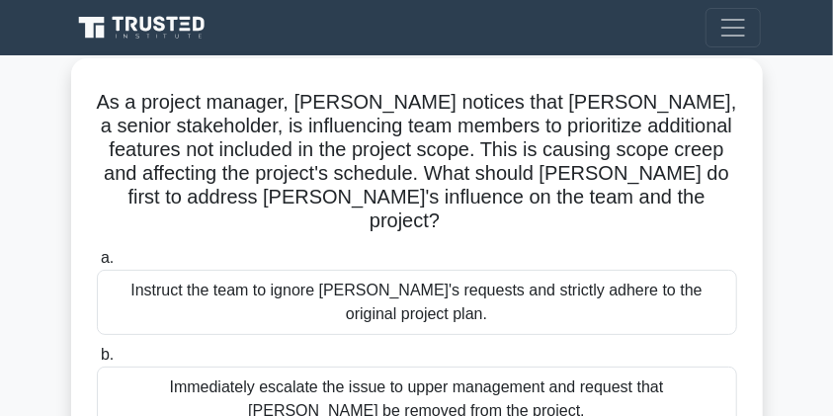
scroll to position [0, 0]
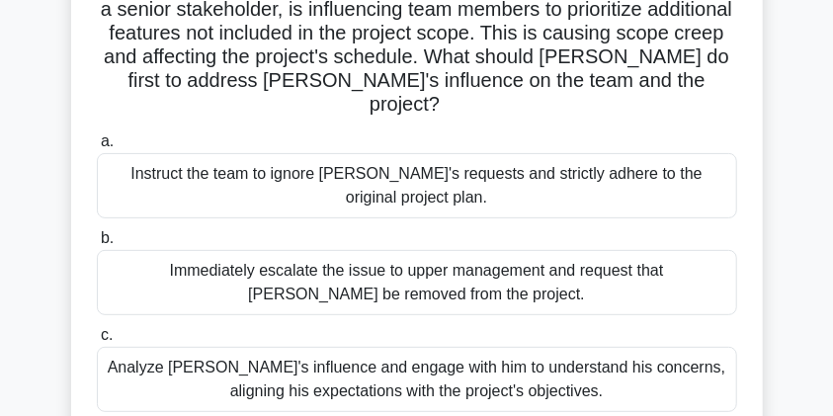
click at [319, 349] on div "Analyze John's influence and engage with him to understand his concerns, aligni…" at bounding box center [417, 379] width 640 height 65
click at [97, 342] on input "c. Analyze John's influence and engage with him to understand his concerns, ali…" at bounding box center [97, 335] width 0 height 13
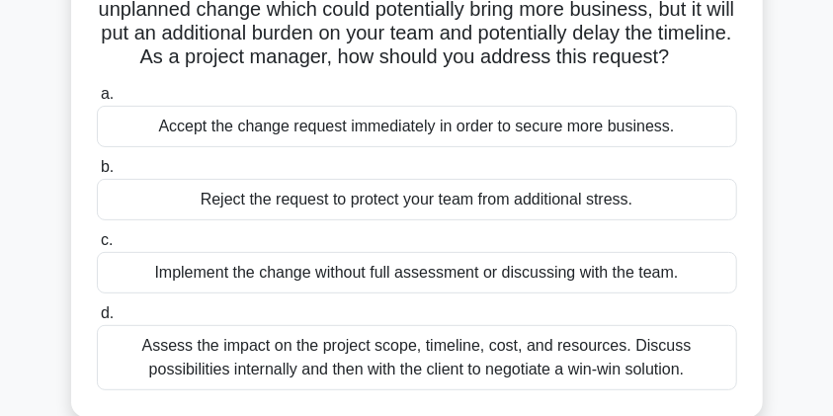
scroll to position [52, 0]
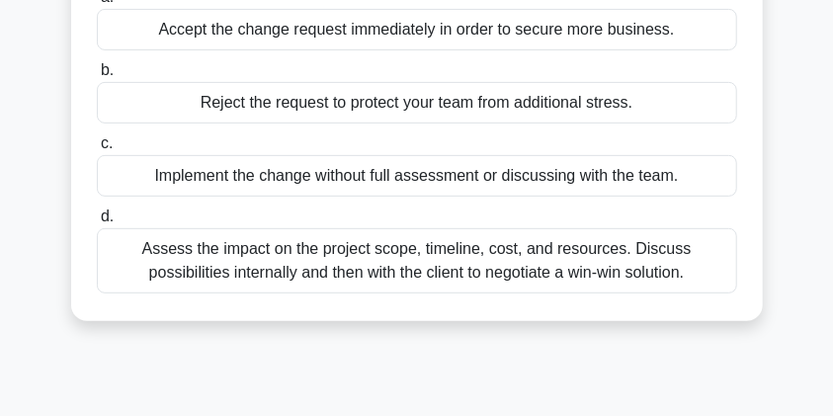
click at [314, 274] on div "Assess the impact on the project scope, timeline, cost, and resources. Discuss …" at bounding box center [417, 260] width 640 height 65
click at [97, 223] on input "d. Assess the impact on the project scope, timeline, cost, and resources. Discu…" at bounding box center [97, 216] width 0 height 13
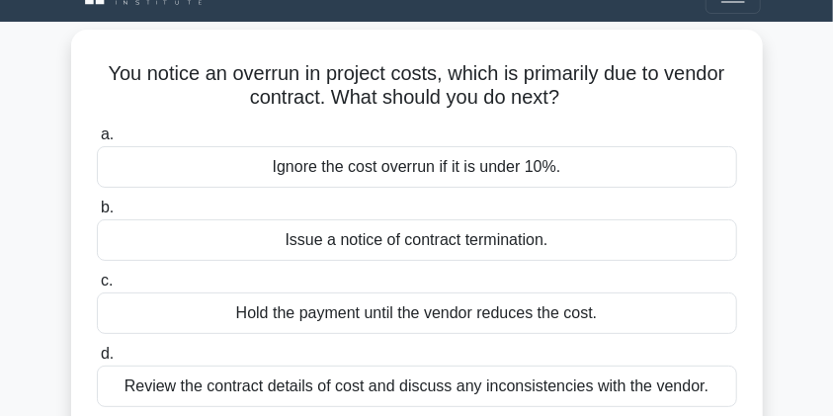
scroll to position [0, 0]
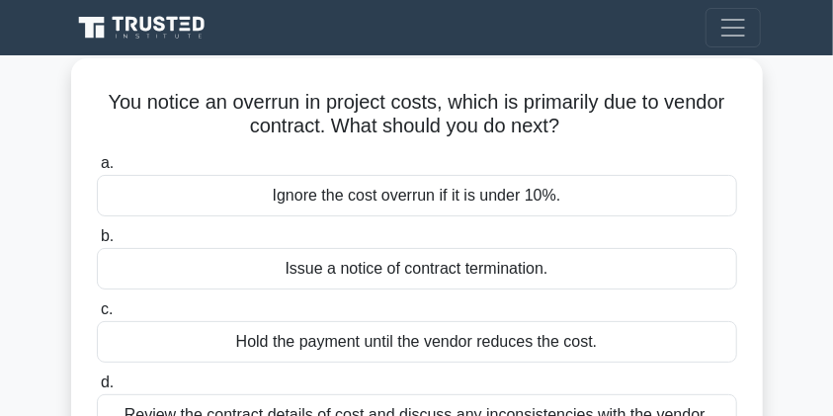
click at [395, 202] on div "Ignore the cost overrun if it is under 10%." at bounding box center [417, 195] width 640 height 41
click at [97, 170] on input "a. Ignore the cost overrun if it is under 10%." at bounding box center [97, 163] width 0 height 13
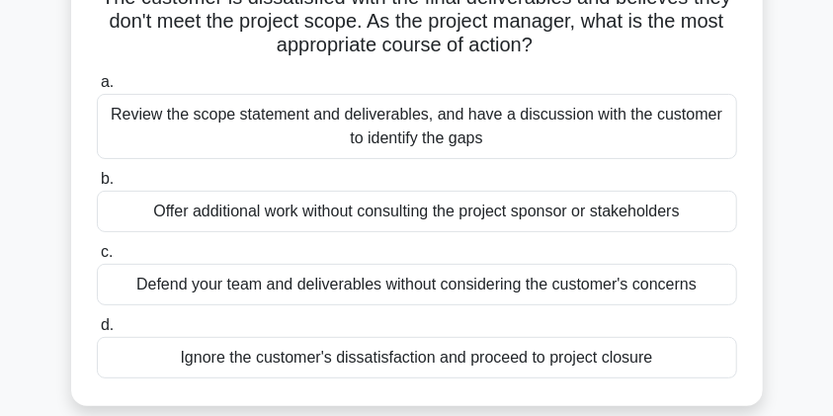
scroll to position [172, 0]
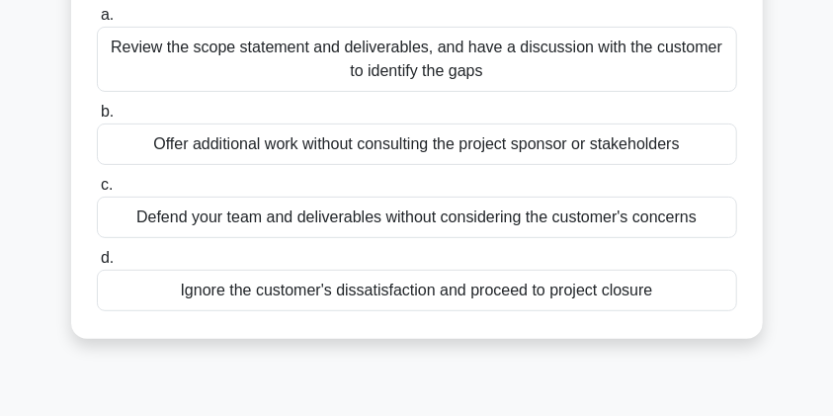
click at [359, 291] on div "Ignore the customer's dissatisfaction and proceed to project closure" at bounding box center [417, 290] width 640 height 41
click at [97, 265] on input "d. Ignore the customer's dissatisfaction and proceed to project closure" at bounding box center [97, 258] width 0 height 13
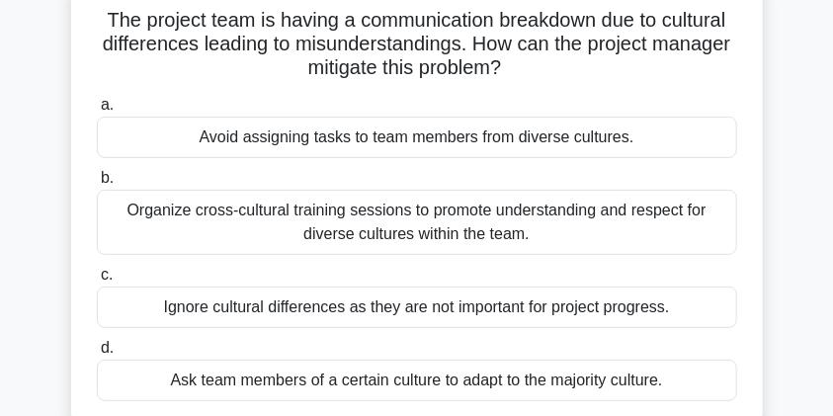
scroll to position [90, 0]
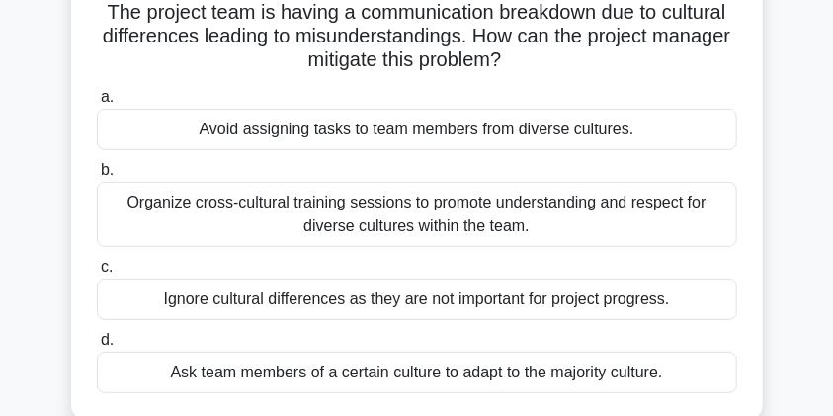
click at [419, 319] on div "a. Avoid assigning tasks to team members from diverse cultures. b. Organize cro…" at bounding box center [417, 239] width 664 height 316
click at [417, 303] on div "Ignore cultural differences as they are not important for project progress." at bounding box center [417, 299] width 640 height 41
click at [97, 274] on input "c. Ignore cultural differences as they are not important for project progress." at bounding box center [97, 267] width 0 height 13
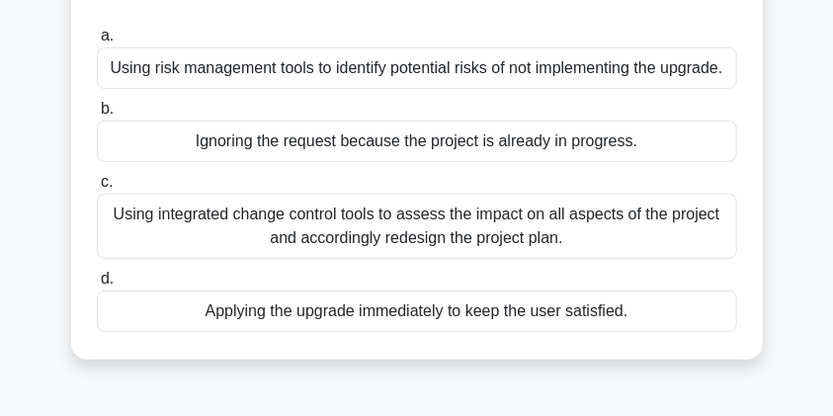
scroll to position [403, 0]
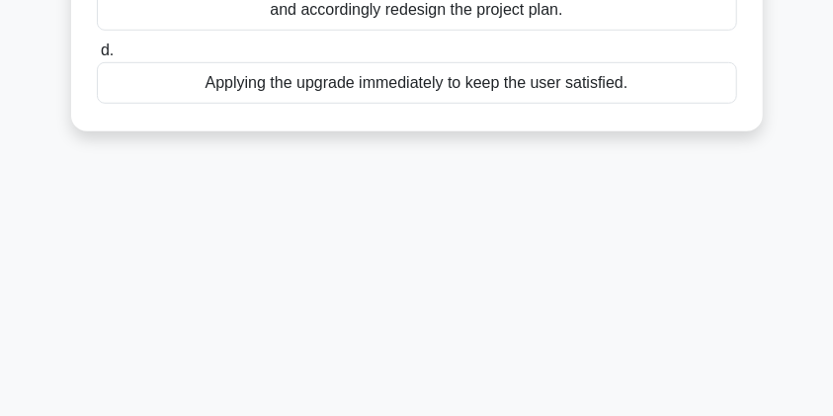
click at [434, 76] on div "Applying the upgrade immediately to keep the user satisfied." at bounding box center [417, 82] width 640 height 41
click at [97, 57] on input "d. Applying the upgrade immediately to keep the user satisfied." at bounding box center [97, 50] width 0 height 13
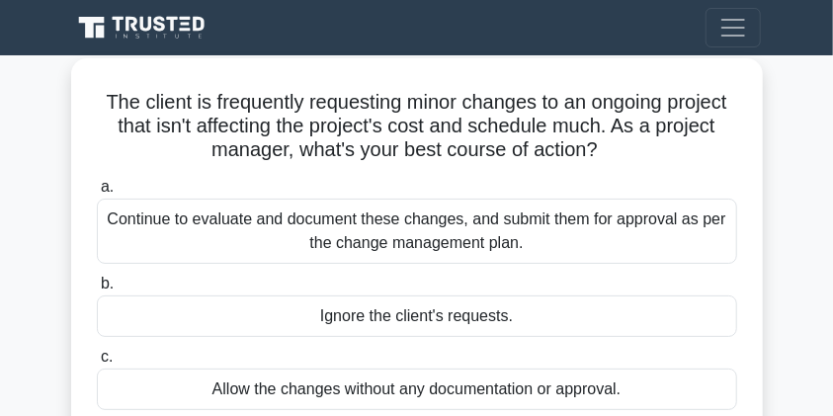
click at [424, 219] on div "Continue to evaluate and document these changes, and submit them for approval a…" at bounding box center [417, 231] width 640 height 65
click at [97, 194] on input "a. Continue to evaluate and document these changes, and submit them for approva…" at bounding box center [97, 187] width 0 height 13
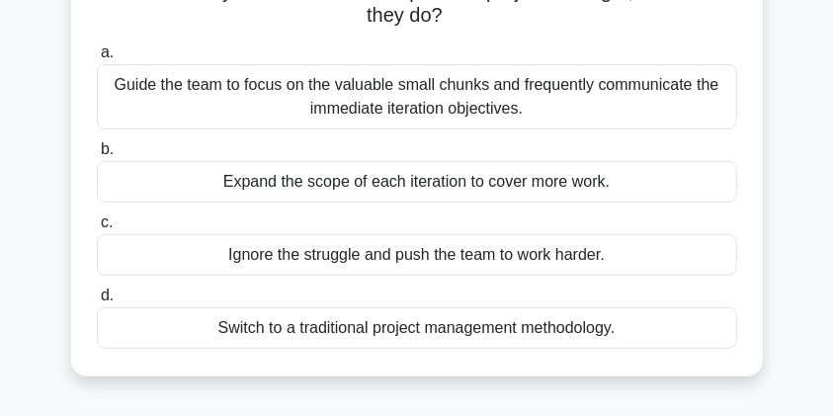
scroll to position [259, 0]
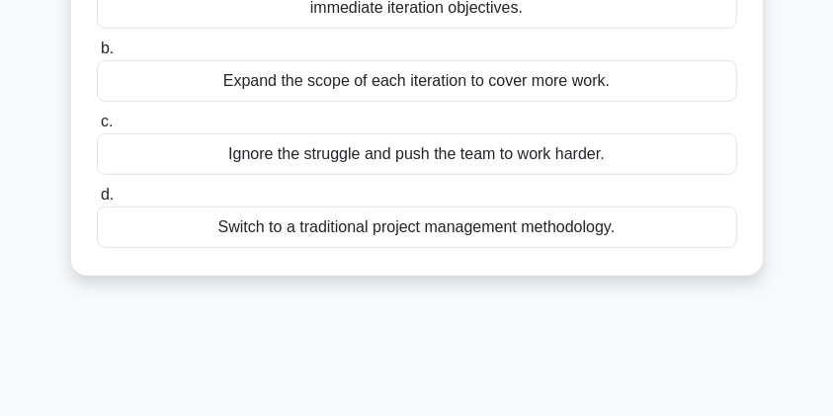
click at [405, 152] on div "Ignore the struggle and push the team to work harder." at bounding box center [417, 153] width 640 height 41
click at [97, 128] on input "c. Ignore the struggle and push the team to work harder." at bounding box center [97, 122] width 0 height 13
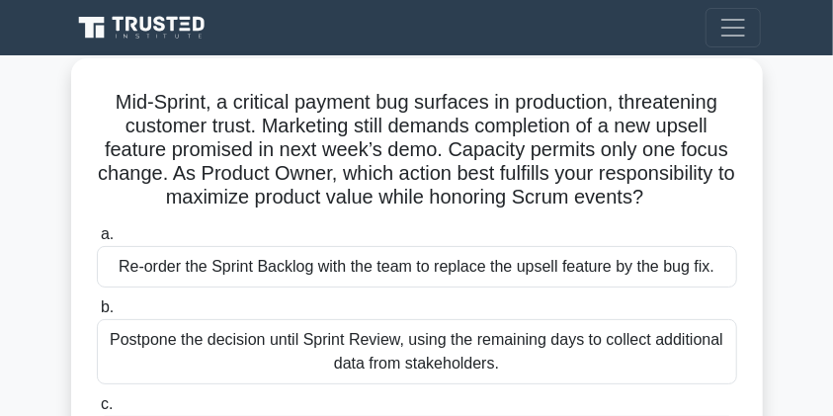
scroll to position [375, 0]
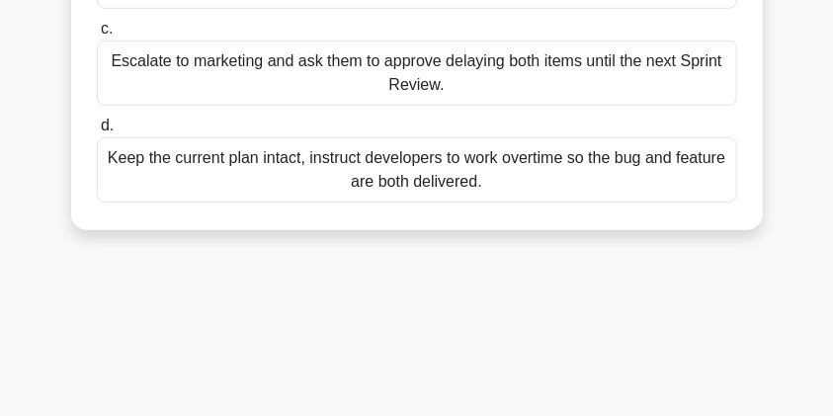
click at [420, 79] on div "Escalate to marketing and ask them to approve delaying both items until the nex…" at bounding box center [417, 72] width 640 height 65
click at [97, 36] on input "c. Escalate to marketing and ask them to approve delaying both items until the …" at bounding box center [97, 29] width 0 height 13
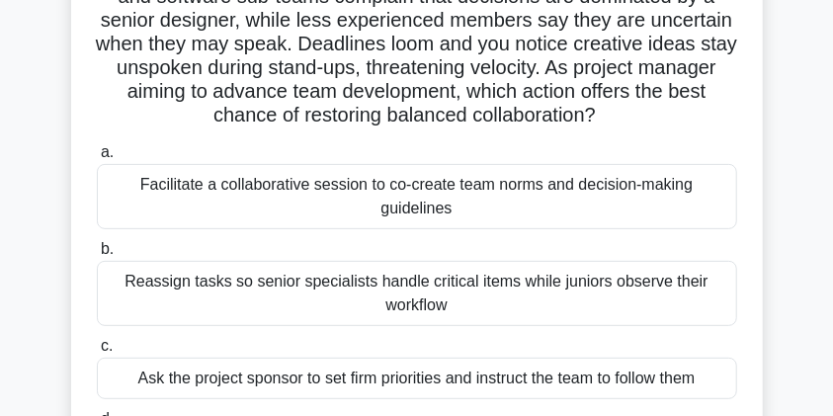
scroll to position [11, 0]
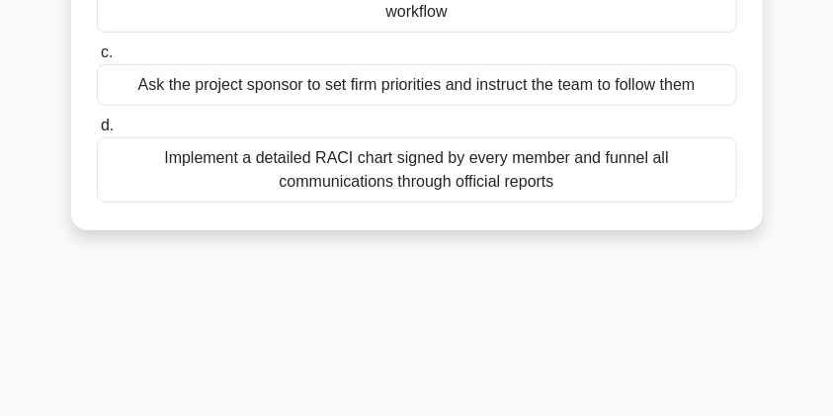
click at [389, 160] on div "Implement a detailed RACI chart signed by every member and funnel all communica…" at bounding box center [417, 169] width 640 height 65
click at [97, 132] on input "d. Implement a detailed RACI chart signed by every member and funnel all commun…" at bounding box center [97, 126] width 0 height 13
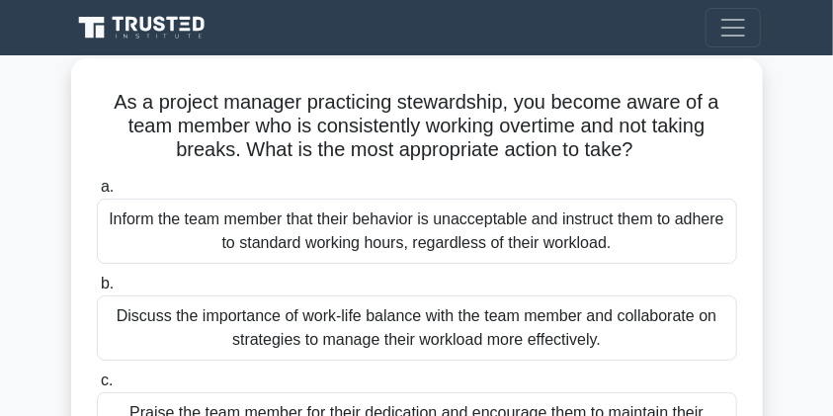
click at [418, 327] on div "Discuss the importance of work-life balance with the team member and collaborat…" at bounding box center [417, 327] width 640 height 65
click at [97, 290] on input "b. Discuss the importance of work-life balance with the team member and collabo…" at bounding box center [97, 284] width 0 height 13
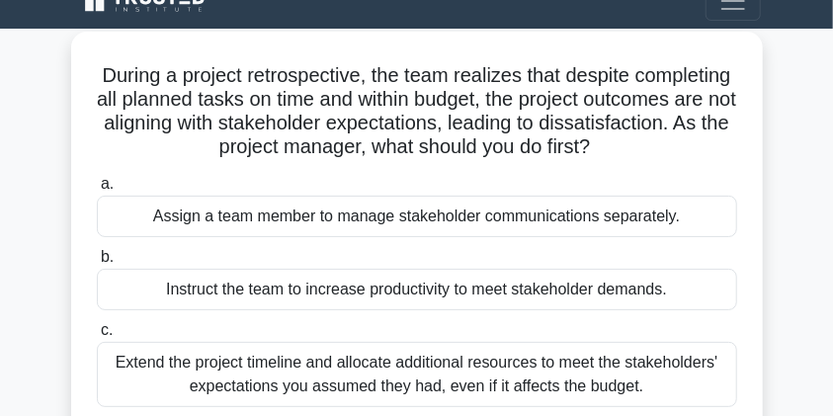
scroll to position [242, 0]
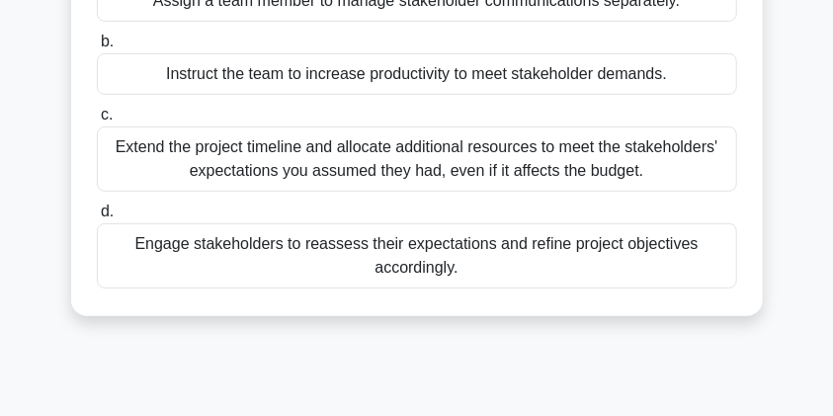
click at [379, 241] on div "Engage stakeholders to reassess their expectations and refine project objective…" at bounding box center [417, 255] width 640 height 65
click at [97, 218] on input "d. Engage stakeholders to reassess their expectations and refine project object…" at bounding box center [97, 211] width 0 height 13
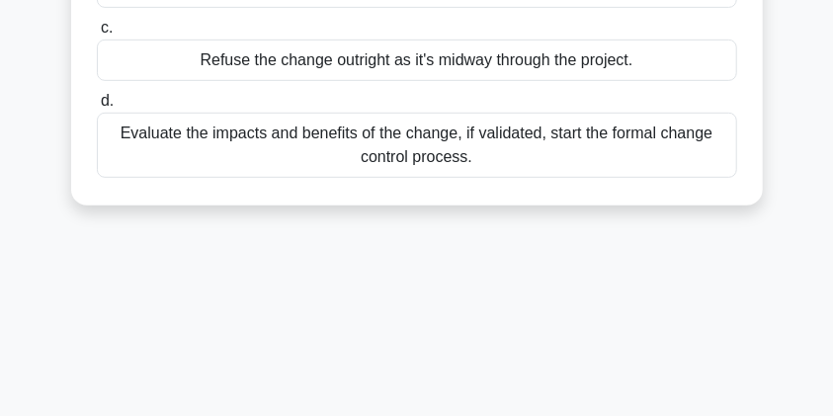
click at [367, 65] on div "Refuse the change outright as it's midway through the project." at bounding box center [417, 60] width 640 height 41
click at [97, 35] on input "c. Refuse the change outright as it's midway through the project." at bounding box center [97, 28] width 0 height 13
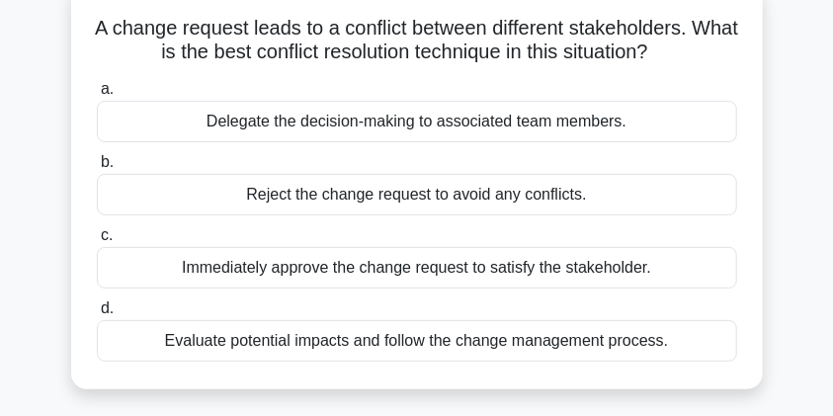
scroll to position [220, 0]
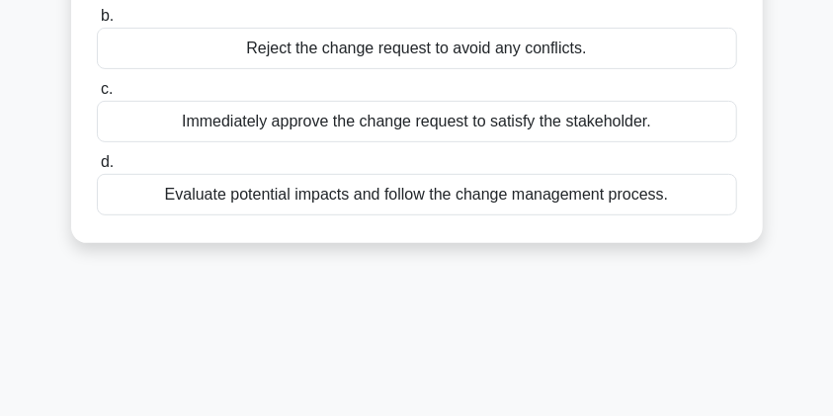
click at [393, 51] on div "Reject the change request to avoid any conflicts." at bounding box center [417, 48] width 640 height 41
click at [97, 23] on input "b. Reject the change request to avoid any conflicts." at bounding box center [97, 16] width 0 height 13
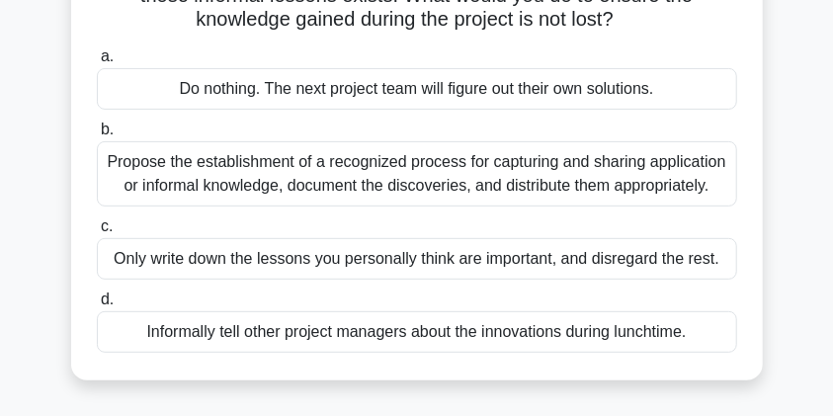
scroll to position [25, 0]
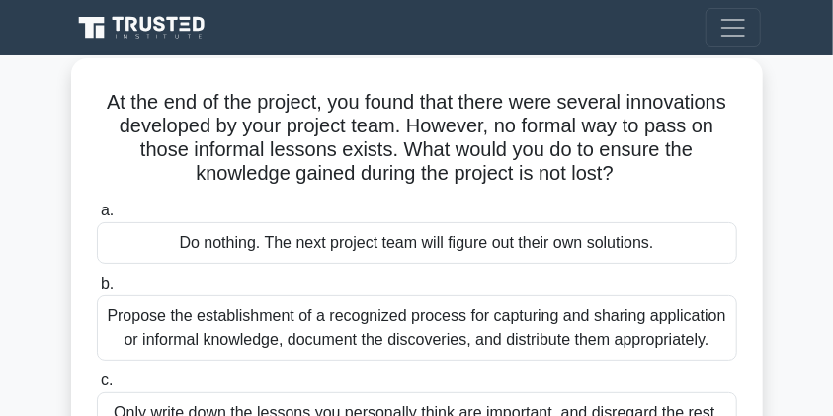
click at [383, 253] on div "Do nothing. The next project team will figure out their own solutions." at bounding box center [417, 242] width 640 height 41
click at [97, 217] on input "a. Do nothing. The next project team will figure out their own solutions." at bounding box center [97, 210] width 0 height 13
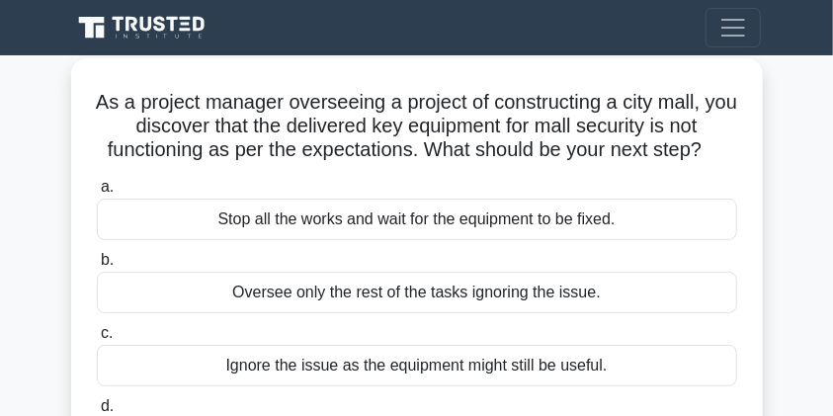
scroll to position [396, 0]
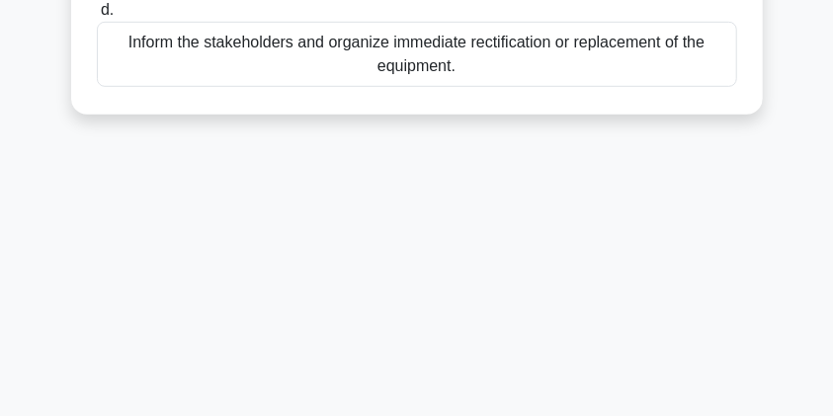
click at [327, 57] on div "Inform the stakeholders and organize immediate rectification or replacement of …" at bounding box center [417, 54] width 640 height 65
click at [97, 17] on input "d. Inform the stakeholders and organize immediate rectification or replacement …" at bounding box center [97, 10] width 0 height 13
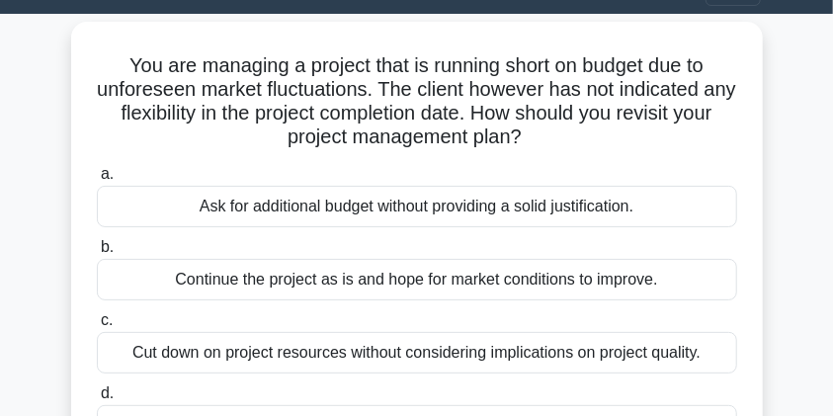
scroll to position [0, 0]
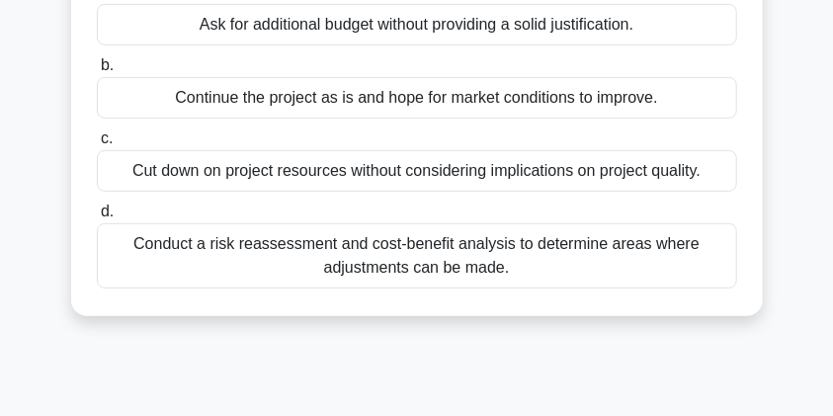
click at [336, 84] on div "Continue the project as is and hope for market conditions to improve." at bounding box center [417, 97] width 640 height 41
click at [97, 72] on input "b. Continue the project as is and hope for market conditions to improve." at bounding box center [97, 65] width 0 height 13
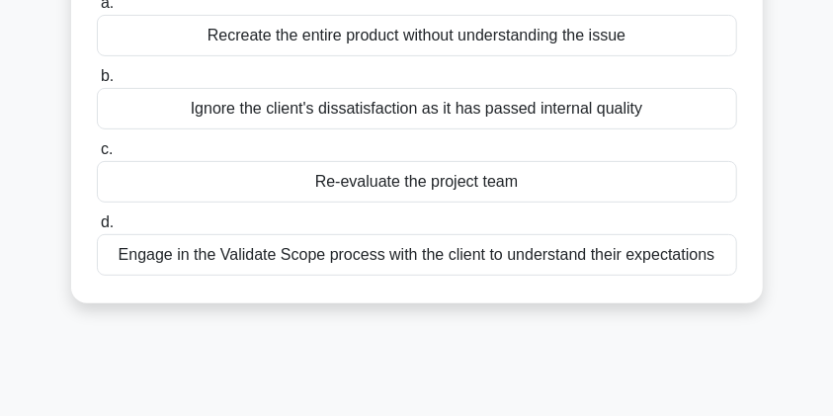
scroll to position [52, 0]
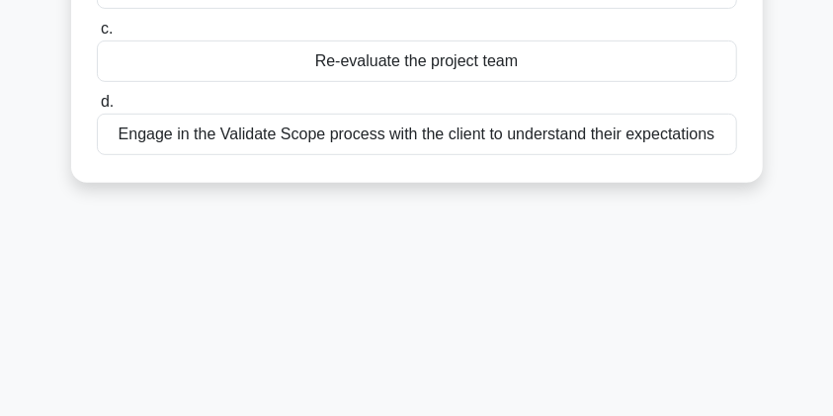
click at [320, 73] on div "Re-evaluate the project team" at bounding box center [417, 60] width 640 height 41
click at [97, 36] on input "c. Re-evaluate the project team" at bounding box center [97, 29] width 0 height 13
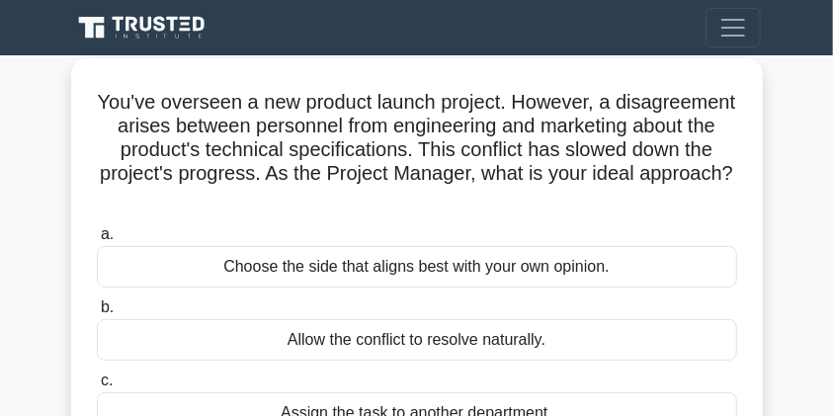
scroll to position [0, 0]
click at [316, 266] on div "Choose the side that aligns best with your own opinion." at bounding box center [417, 266] width 640 height 41
click at [97, 241] on input "a. Choose the side that aligns best with your own opinion." at bounding box center [97, 234] width 0 height 13
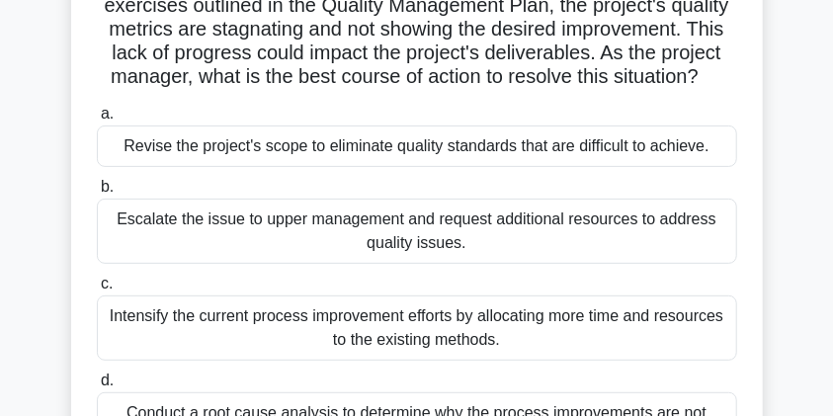
scroll to position [387, 0]
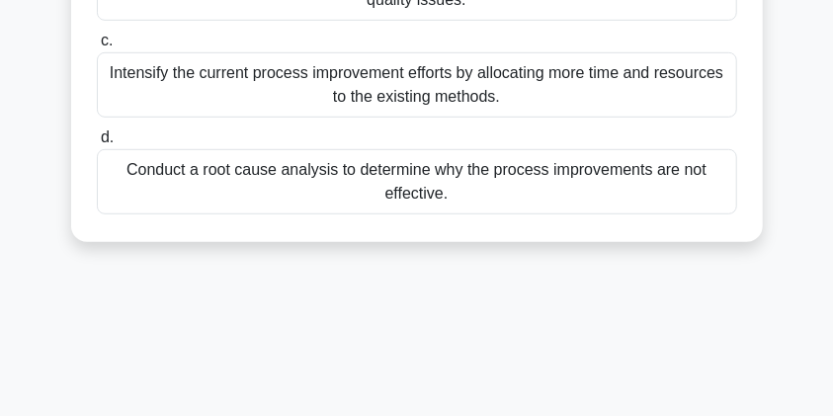
click at [326, 80] on div "Intensify the current process improvement efforts by allocating more time and r…" at bounding box center [417, 84] width 640 height 65
click at [97, 47] on input "c. Intensify the current process improvement efforts by allocating more time an…" at bounding box center [97, 41] width 0 height 13
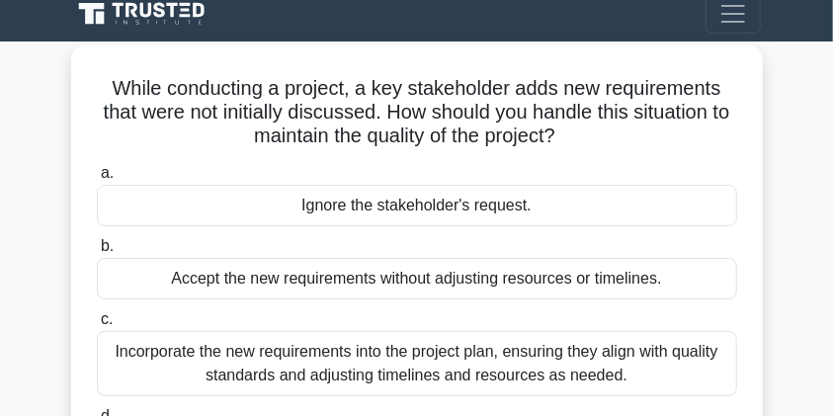
scroll to position [0, 0]
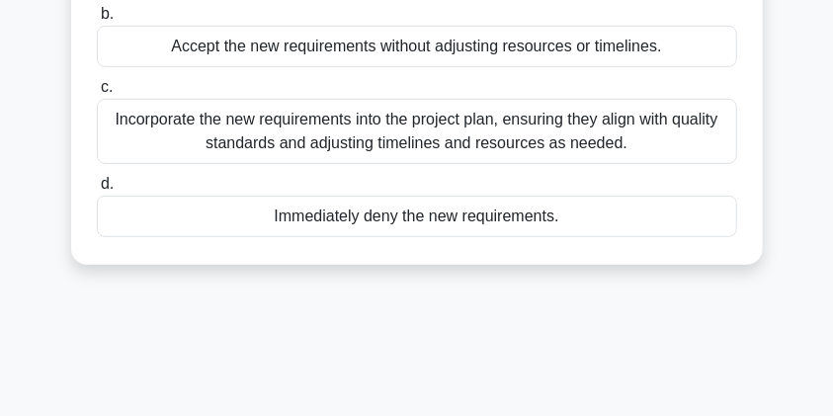
click at [336, 123] on div "Incorporate the new requirements into the project plan, ensuring they align wit…" at bounding box center [417, 131] width 640 height 65
click at [97, 94] on input "c. Incorporate the new requirements into the project plan, ensuring they align …" at bounding box center [97, 87] width 0 height 13
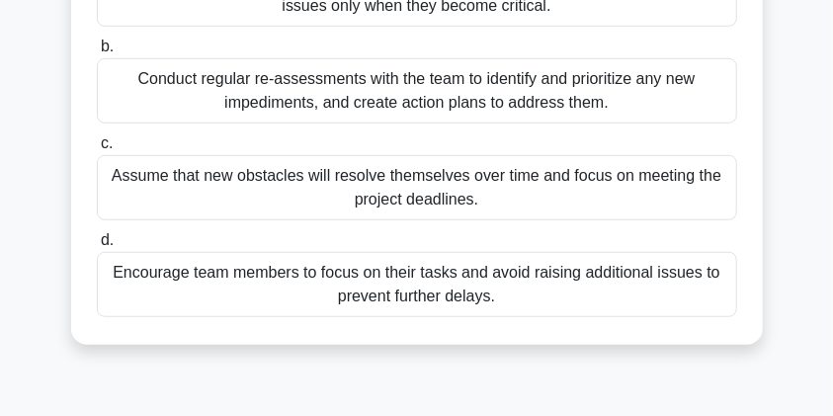
click at [422, 192] on div "Assume that new obstacles will resolve themselves over time and focus on meetin…" at bounding box center [417, 187] width 640 height 65
click at [97, 150] on input "c. Assume that new obstacles will resolve themselves over time and focus on mee…" at bounding box center [97, 143] width 0 height 13
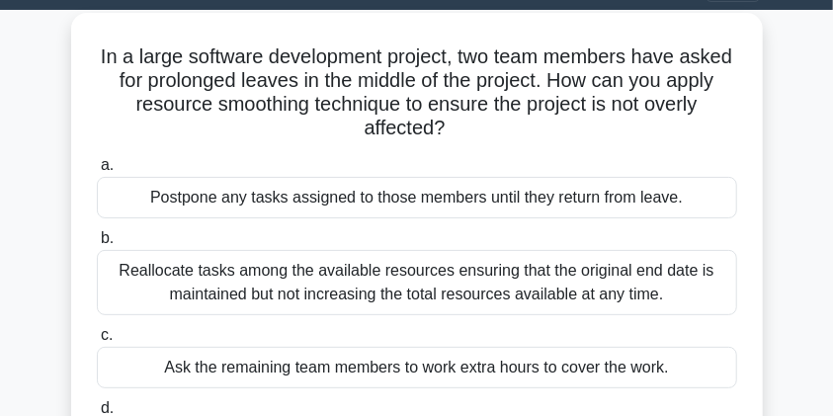
scroll to position [82, 0]
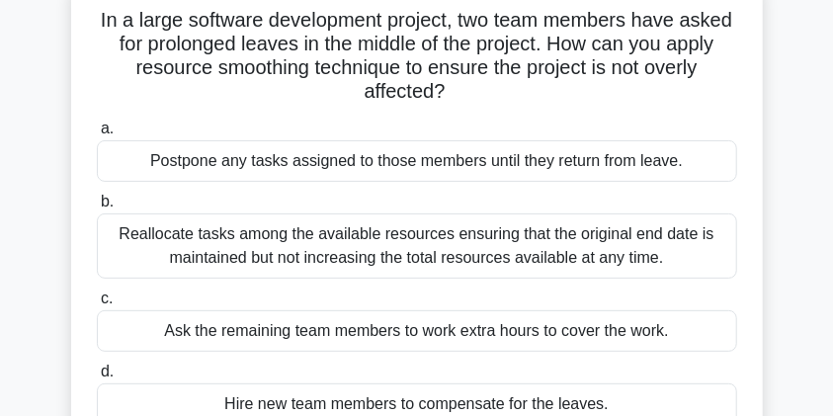
click at [440, 261] on div "Reallocate tasks among the available resources ensuring that the original end d…" at bounding box center [417, 245] width 640 height 65
click at [97, 208] on input "b. Reallocate tasks among the available resources ensuring that the original en…" at bounding box center [97, 202] width 0 height 13
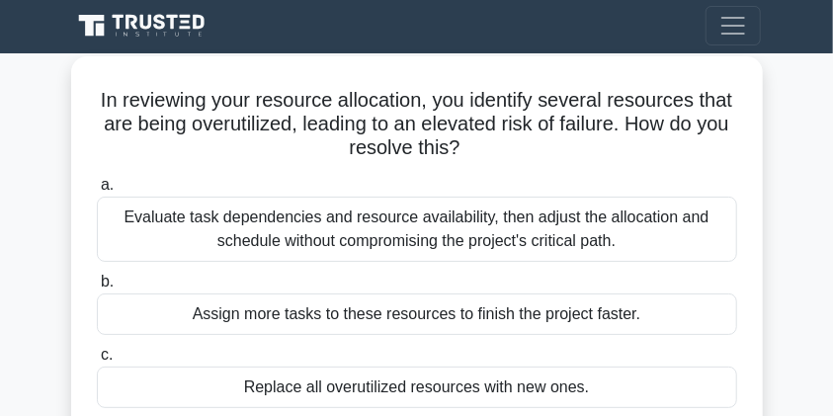
scroll to position [433, 0]
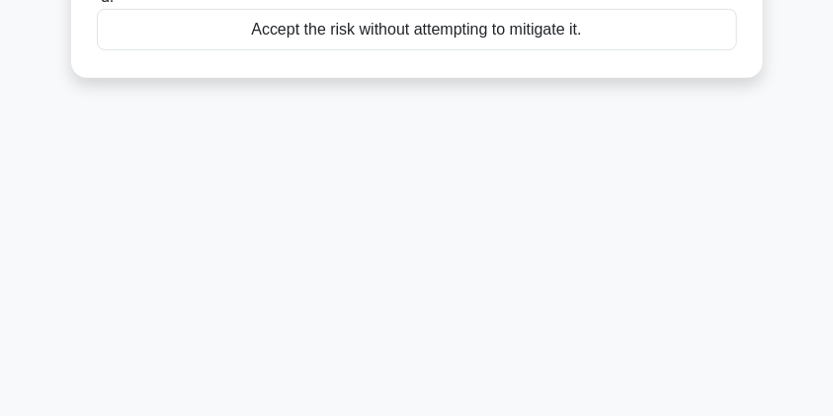
click at [425, 32] on div "Accept the risk without attempting to mitigate it." at bounding box center [417, 29] width 640 height 41
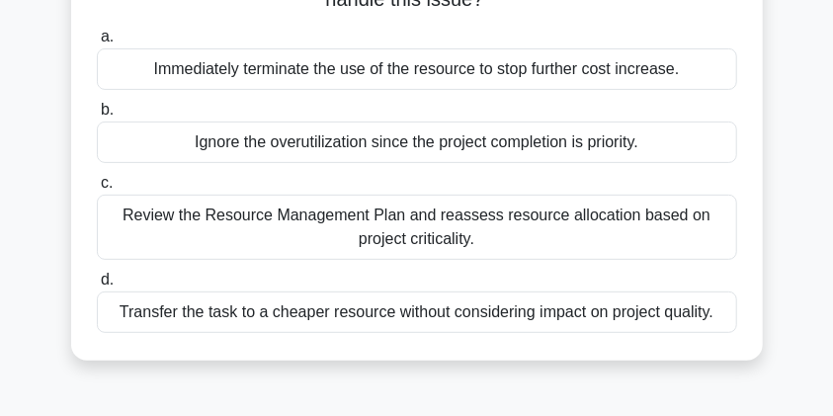
scroll to position [0, 0]
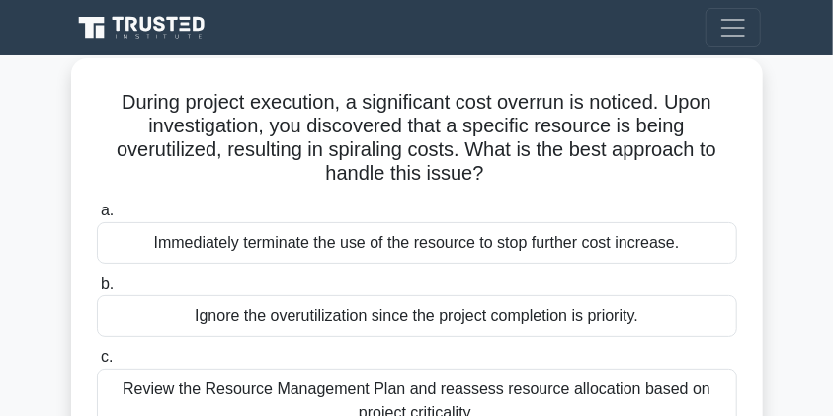
click at [479, 228] on div "Immediately terminate the use of the resource to stop further cost increase." at bounding box center [417, 242] width 640 height 41
click at [97, 217] on input "a. Immediately terminate the use of the resource to stop further cost increase." at bounding box center [97, 210] width 0 height 13
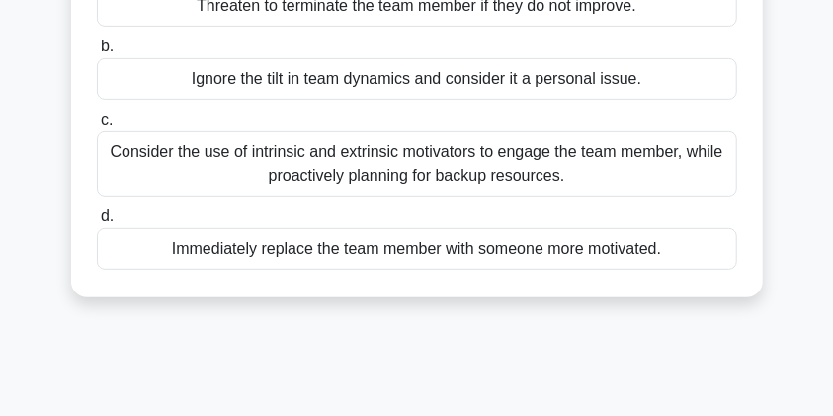
scroll to position [228, 0]
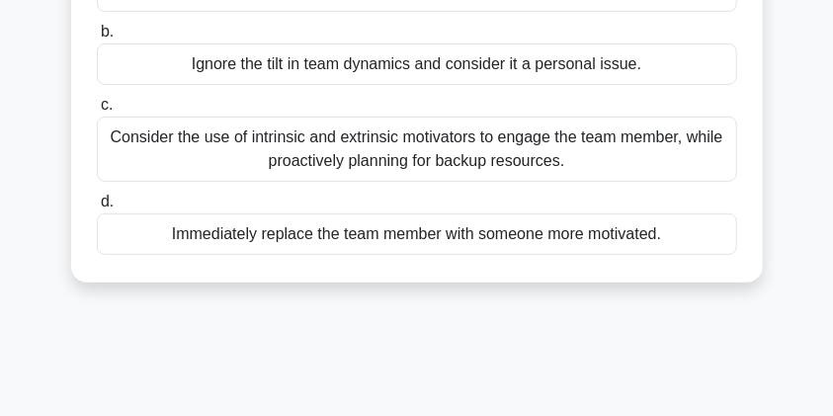
click at [454, 239] on div "Immediately replace the team member with someone more motivated." at bounding box center [417, 233] width 640 height 41
click at [97, 208] on input "d. Immediately replace the team member with someone more motivated." at bounding box center [97, 202] width 0 height 13
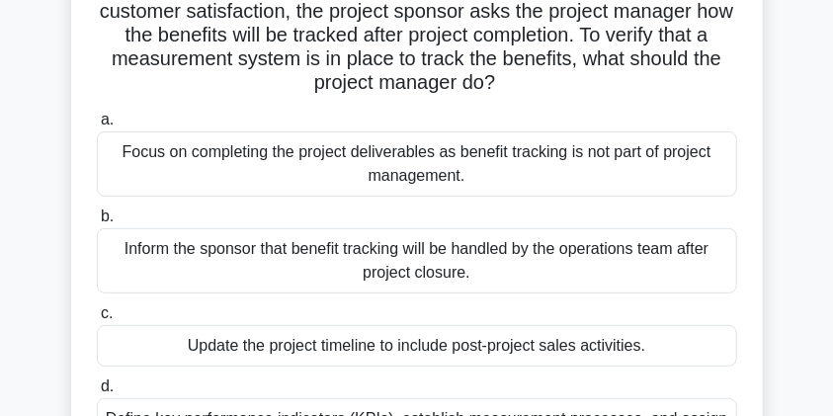
scroll to position [139, 0]
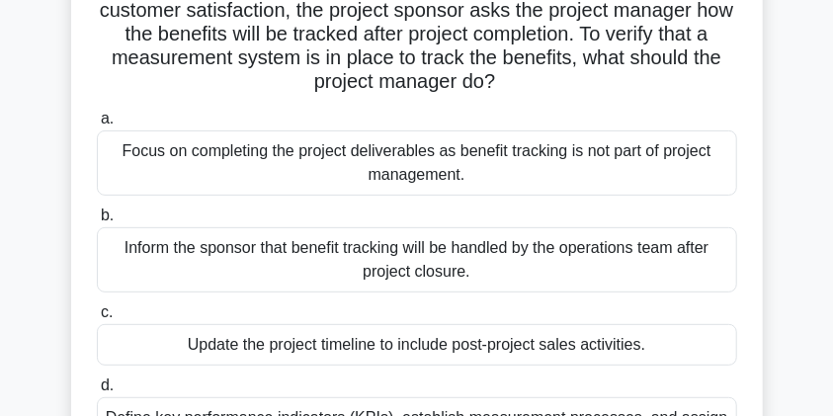
click at [430, 365] on div "a. Focus on completing the project deliverables as benefit tracking is not part…" at bounding box center [417, 285] width 664 height 364
click at [426, 349] on div "Update the project timeline to include post-project sales activities." at bounding box center [417, 344] width 640 height 41
click at [97, 319] on input "c. Update the project timeline to include post-project sales activities." at bounding box center [97, 312] width 0 height 13
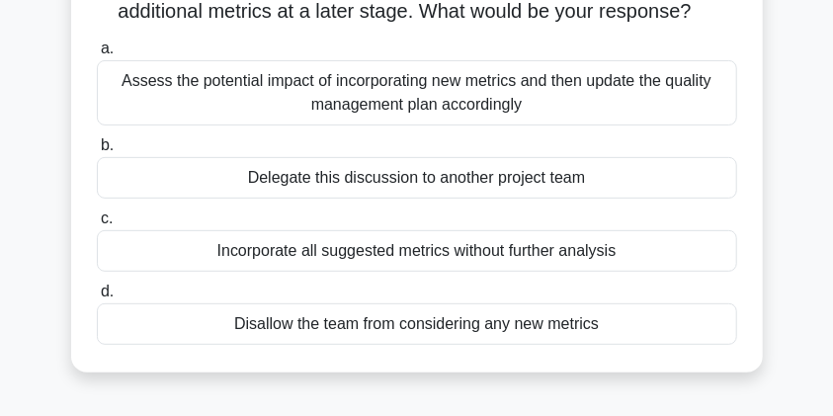
scroll to position [260, 0]
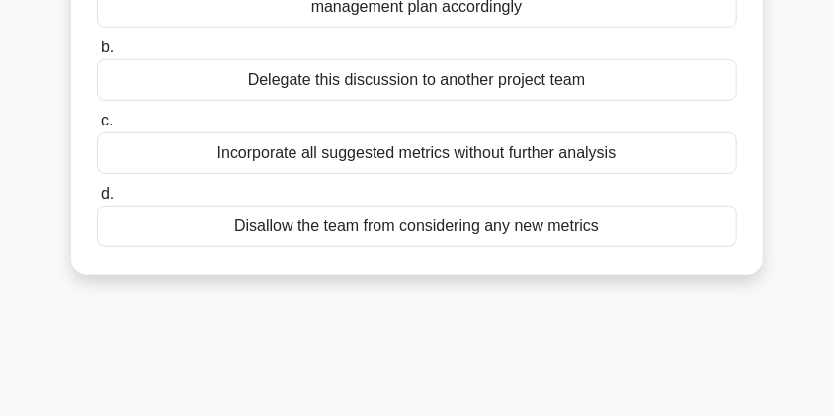
click at [409, 173] on div "a. Assess the potential impact of incorporating new metrics and then update the…" at bounding box center [417, 93] width 664 height 316
click at [408, 169] on div "Incorporate all suggested metrics without further analysis" at bounding box center [417, 152] width 640 height 41
click at [97, 127] on input "c. Incorporate all suggested metrics without further analysis" at bounding box center [97, 121] width 0 height 13
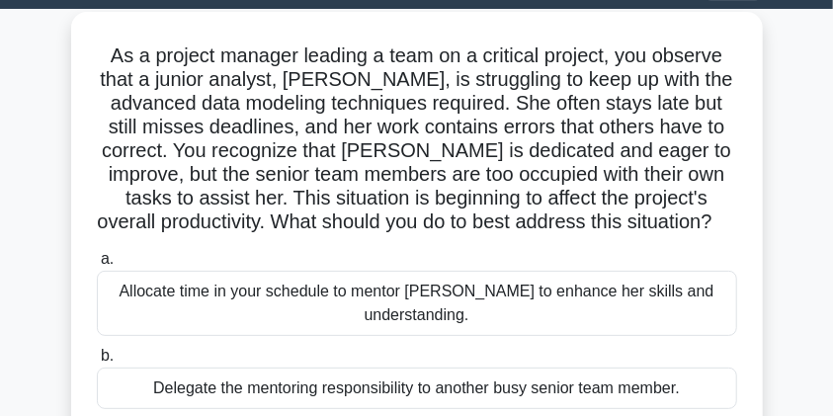
scroll to position [0, 0]
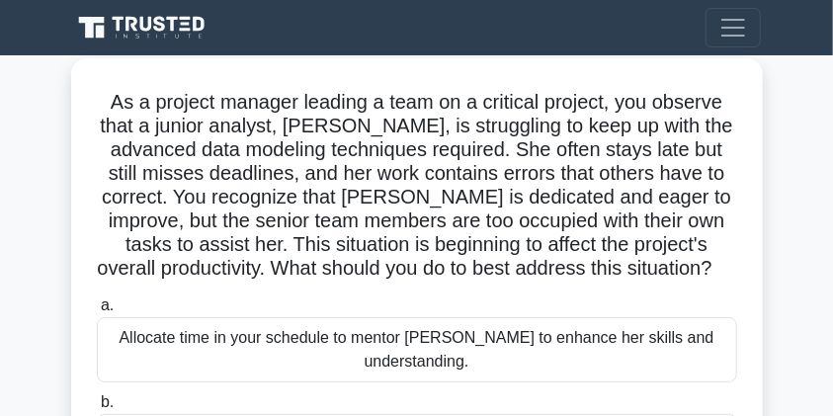
click at [402, 345] on div "Allocate time in your schedule to mentor Emma to enhance her skills and underst…" at bounding box center [417, 349] width 640 height 65
click at [97, 312] on input "a. Allocate time in your schedule to mentor Emma to enhance her skills and unde…" at bounding box center [97, 305] width 0 height 13
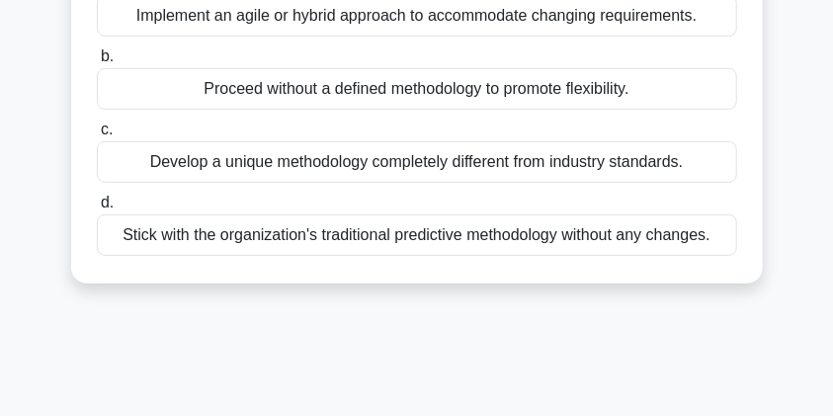
scroll to position [254, 0]
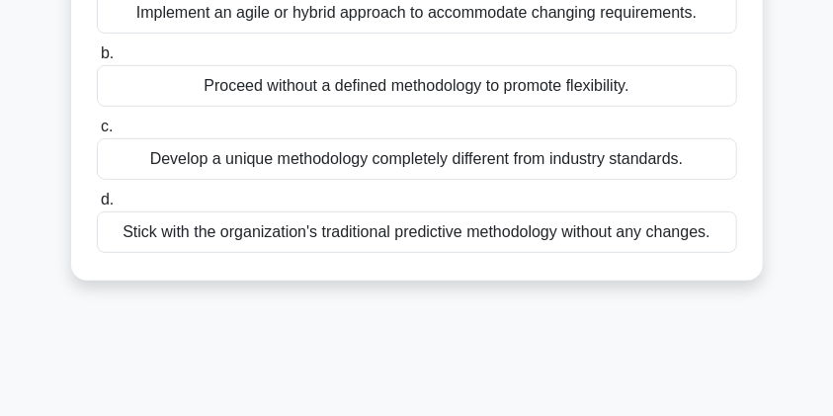
click at [397, 231] on div "Stick with the organization's traditional predictive methodology without any ch…" at bounding box center [417, 231] width 640 height 41
click at [97, 206] on input "d. Stick with the organization's traditional predictive methodology without any…" at bounding box center [97, 200] width 0 height 13
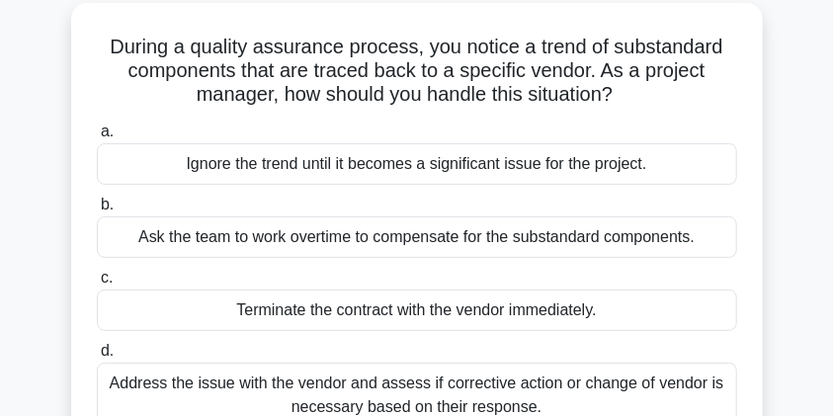
scroll to position [0, 0]
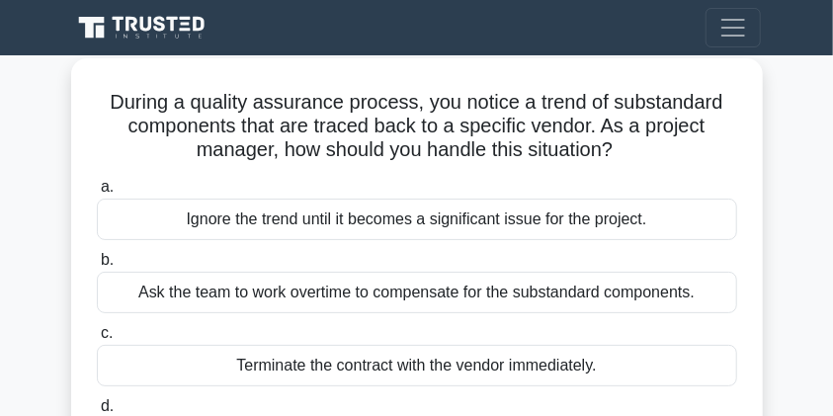
click at [383, 369] on div "Terminate the contract with the vendor immediately." at bounding box center [417, 365] width 640 height 41
click at [97, 340] on input "c. Terminate the contract with the vendor immediately." at bounding box center [97, 333] width 0 height 13
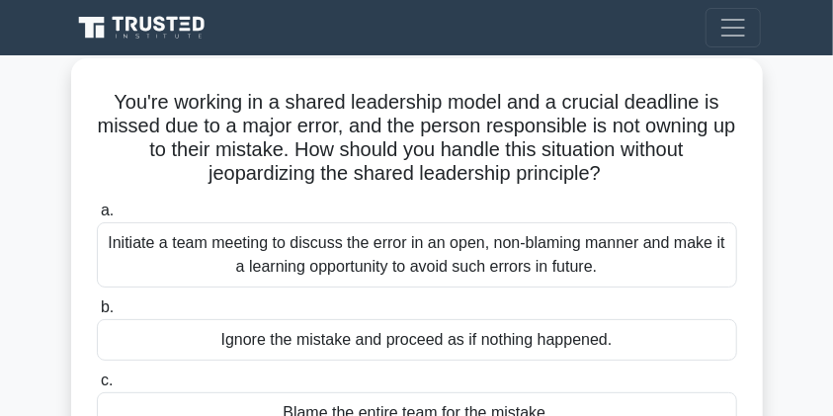
click at [355, 240] on div "Initiate a team meeting to discuss the error in an open, non-blaming manner and…" at bounding box center [417, 254] width 640 height 65
click at [97, 217] on input "a. Initiate a team meeting to discuss the error in an open, non-blaming manner …" at bounding box center [97, 210] width 0 height 13
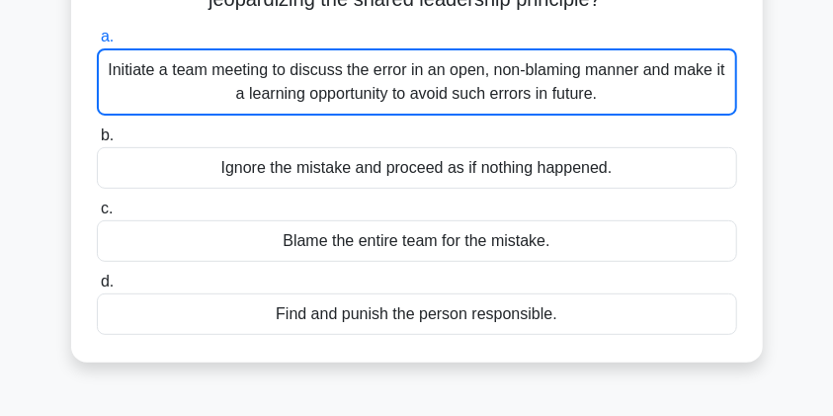
scroll to position [173, 0]
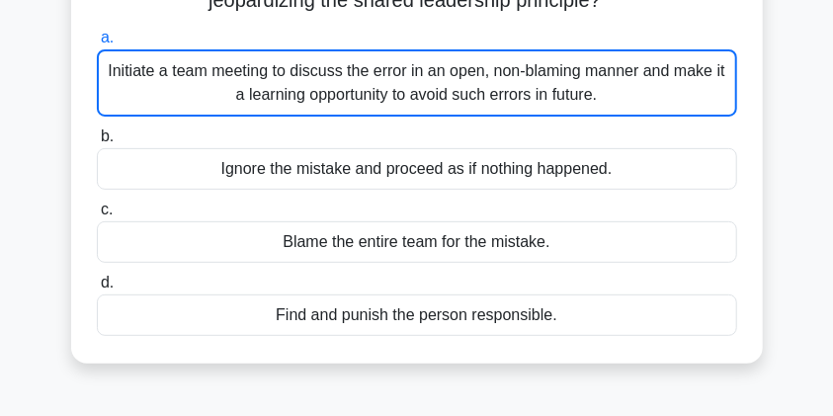
click at [361, 165] on div "Ignore the mistake and proceed as if nothing happened." at bounding box center [417, 168] width 640 height 41
click at [97, 143] on input "b. Ignore the mistake and proceed as if nothing happened." at bounding box center [97, 136] width 0 height 13
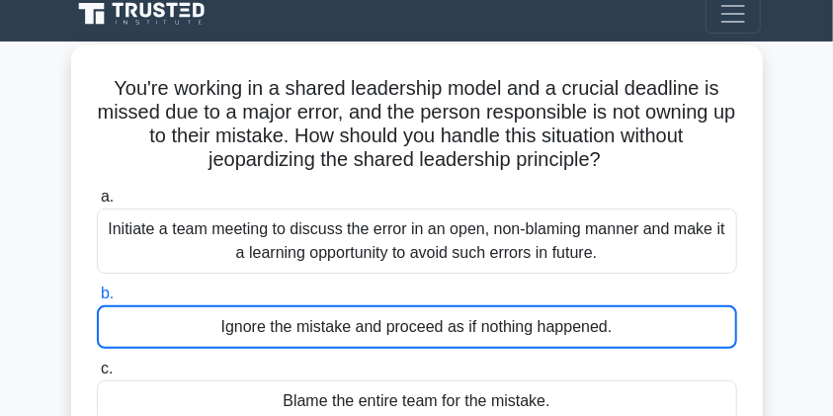
scroll to position [0, 0]
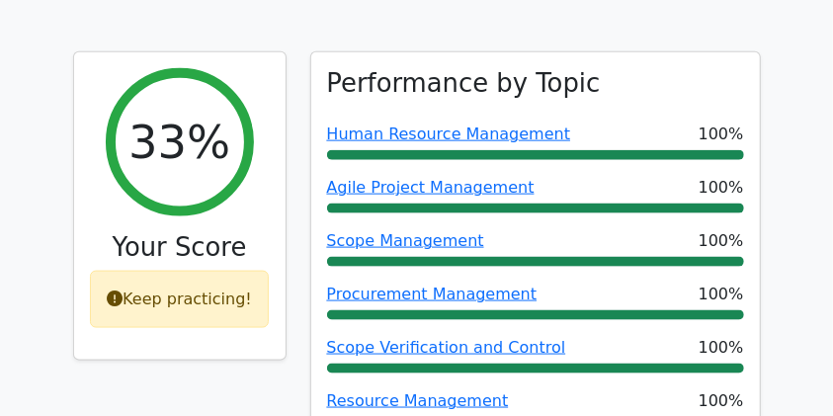
scroll to position [759, 0]
